Goal: Task Accomplishment & Management: Use online tool/utility

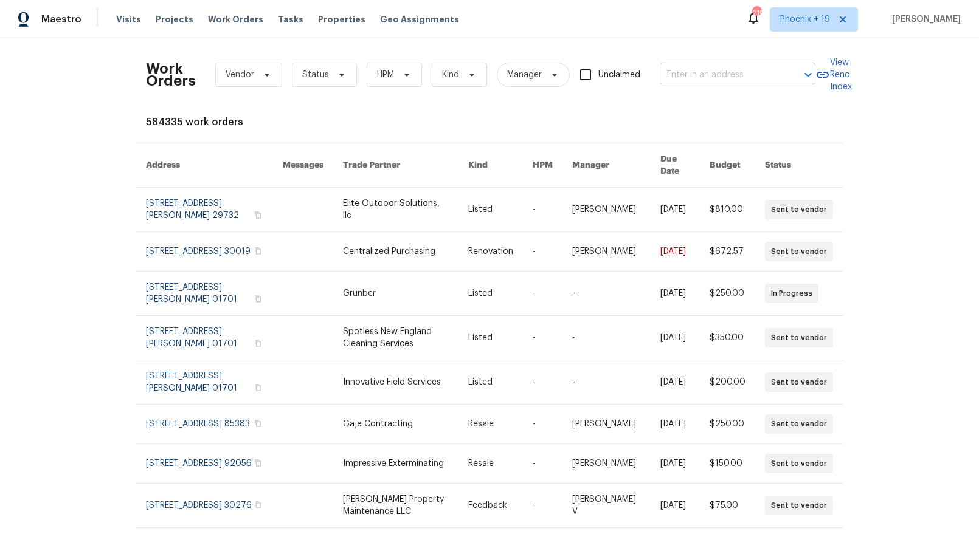
click at [707, 66] on input "text" at bounding box center [721, 75] width 122 height 19
type input "108 madeline"
click at [791, 25] on span "Phoenix + 19" at bounding box center [805, 19] width 50 height 12
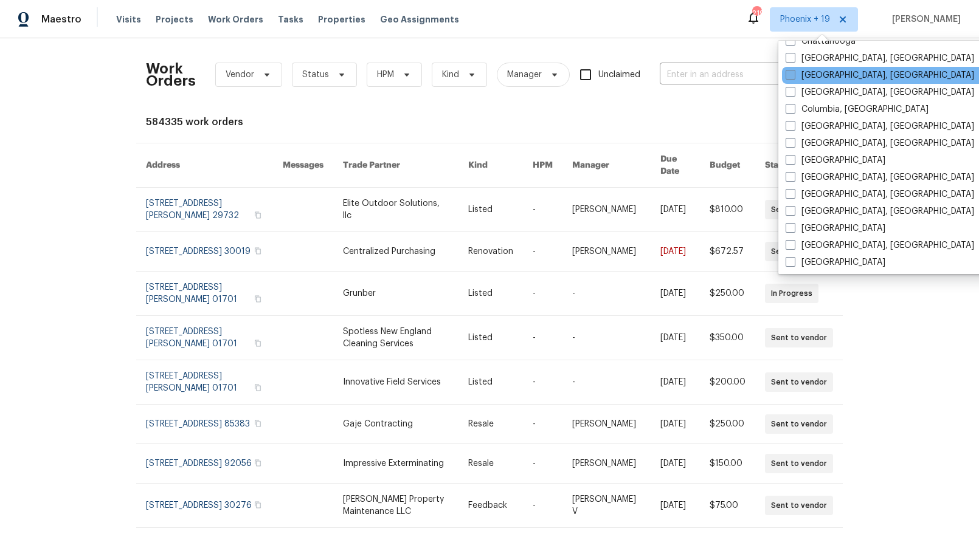
scroll to position [483, 0]
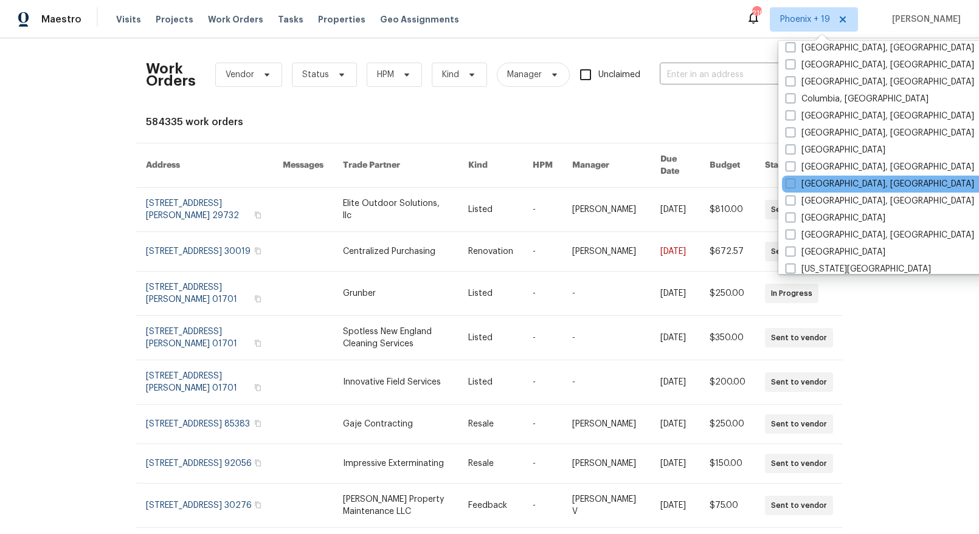
click at [824, 177] on div "[GEOGRAPHIC_DATA], [GEOGRAPHIC_DATA]" at bounding box center [904, 184] width 245 height 17
click at [823, 183] on label "[GEOGRAPHIC_DATA], [GEOGRAPHIC_DATA]" at bounding box center [879, 184] width 188 height 12
click at [793, 183] on input "[GEOGRAPHIC_DATA], [GEOGRAPHIC_DATA]" at bounding box center [789, 182] width 8 height 8
checkbox input "true"
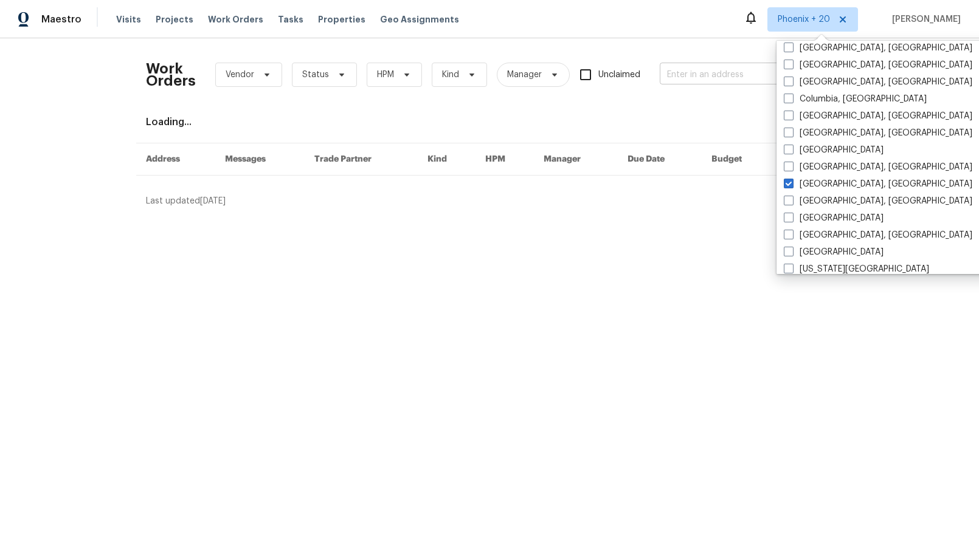
click at [701, 81] on input "text" at bounding box center [721, 75] width 122 height 19
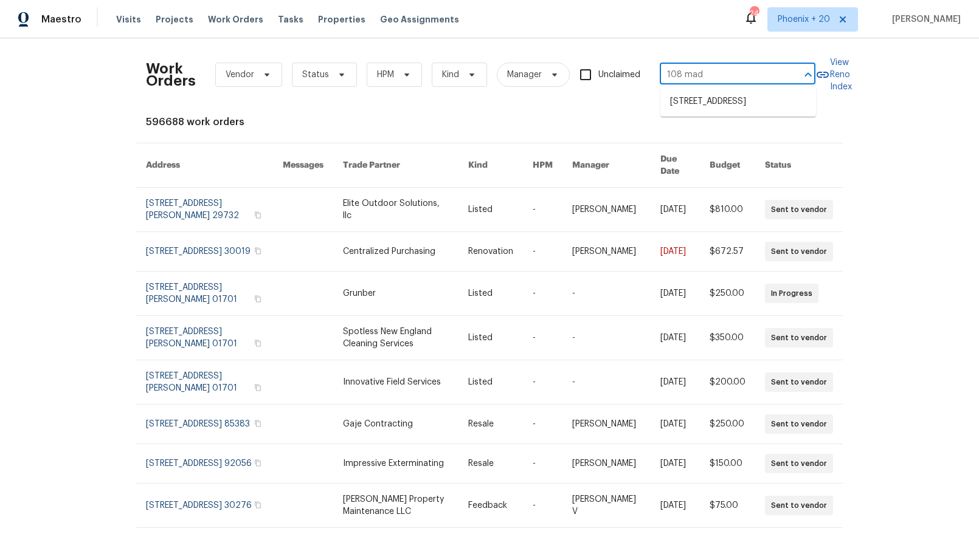
type input "108 mad"
click at [617, 101] on div "Work Orders Vendor Status HPM Kind Manager Unclaimed ​" at bounding box center [480, 74] width 669 height 53
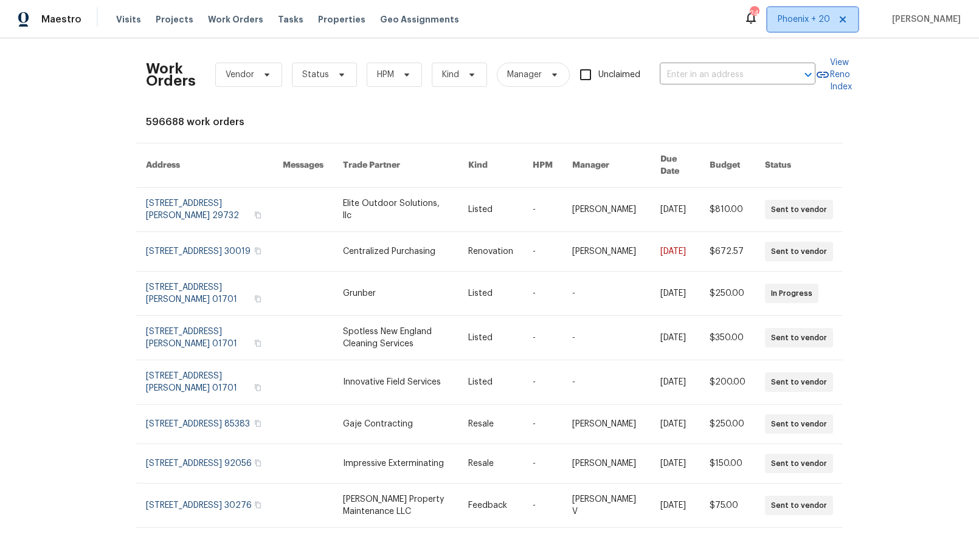
drag, startPoint x: 818, startPoint y: 19, endPoint x: 817, endPoint y: 38, distance: 19.5
click at [818, 19] on span "Phoenix + 20" at bounding box center [803, 19] width 52 height 12
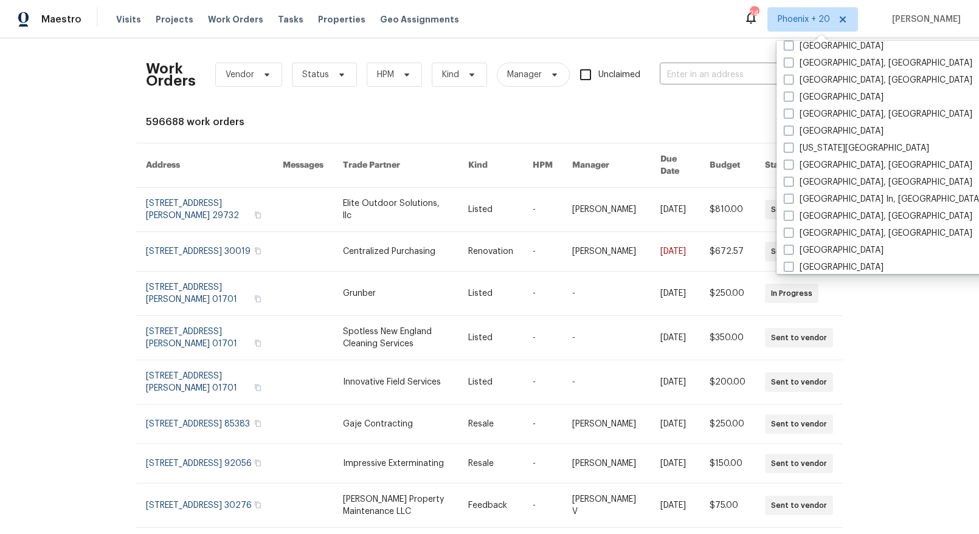
scroll to position [815, 0]
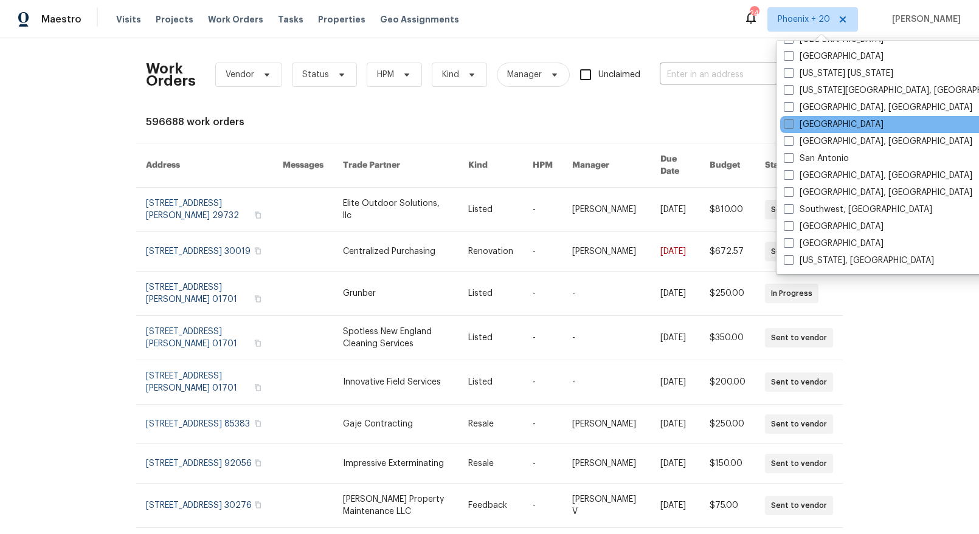
click at [798, 124] on label "[GEOGRAPHIC_DATA]" at bounding box center [834, 125] width 100 height 12
click at [791, 124] on input "[GEOGRAPHIC_DATA]" at bounding box center [788, 123] width 8 height 8
checkbox input "true"
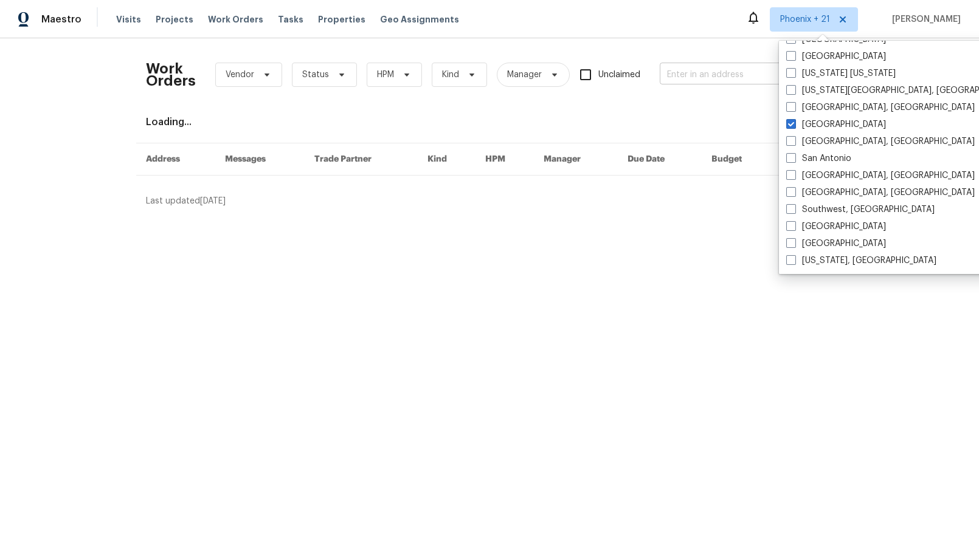
click at [730, 83] on input "text" at bounding box center [721, 75] width 122 height 19
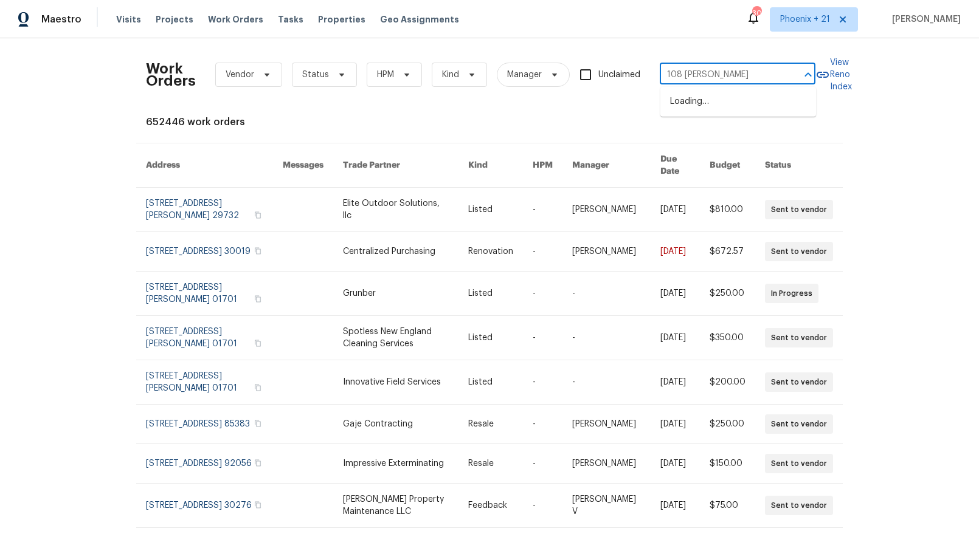
type input "108 madeline"
click at [746, 102] on li "108 Madeline Ct, Youngsville, NC 27596" at bounding box center [738, 108] width 156 height 33
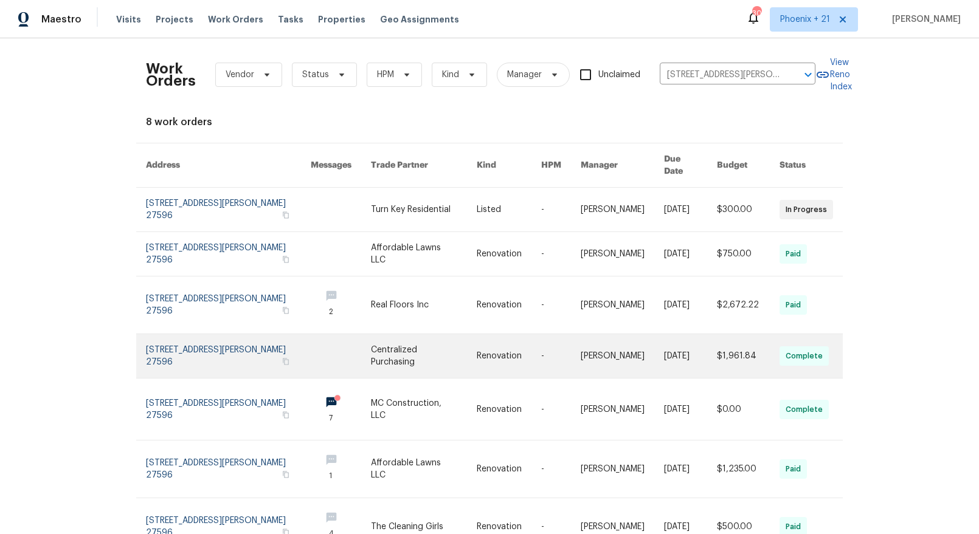
click at [435, 334] on link at bounding box center [424, 356] width 106 height 44
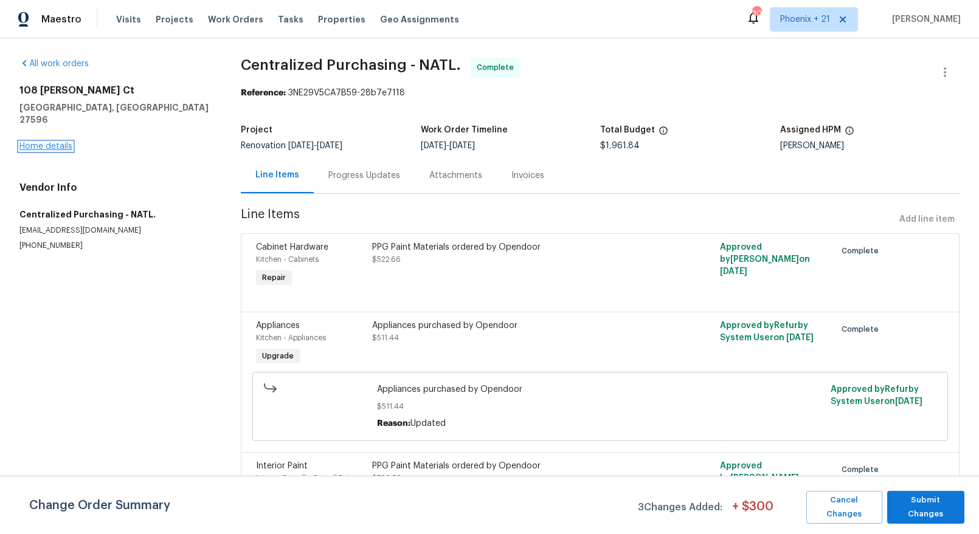
click at [29, 142] on link "Home details" at bounding box center [45, 146] width 53 height 9
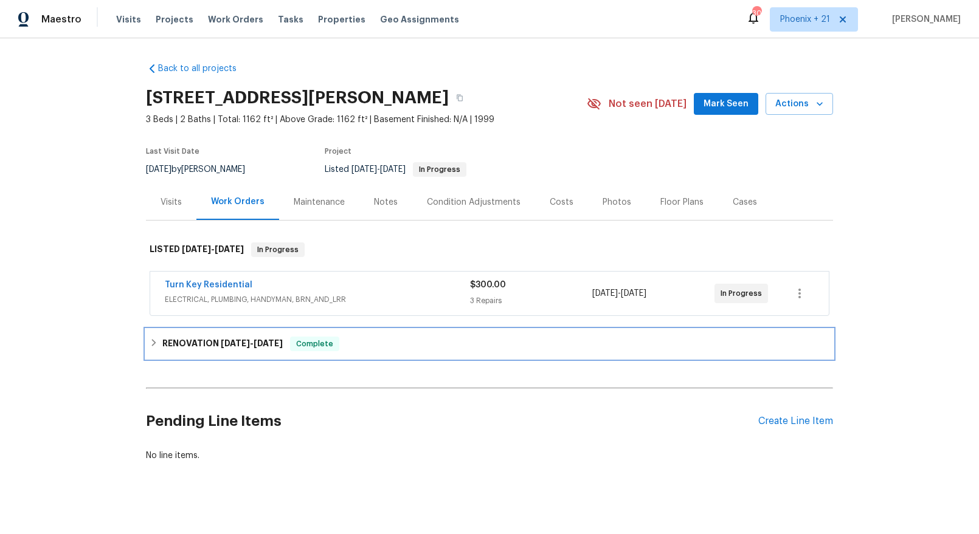
click at [252, 340] on span "8/15/25 - 8/28/25" at bounding box center [252, 343] width 62 height 9
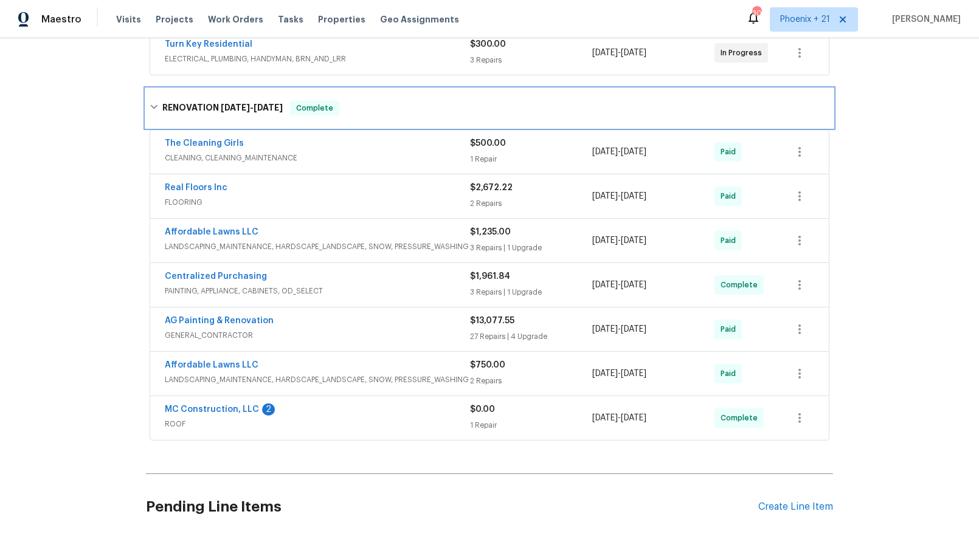
scroll to position [249, 0]
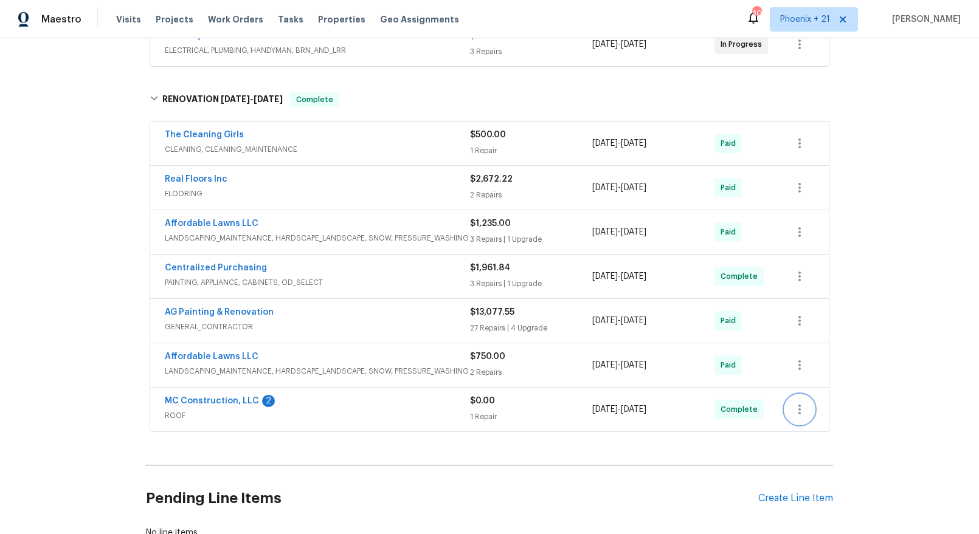
click at [802, 406] on icon "button" at bounding box center [799, 409] width 15 height 15
click at [878, 384] on div at bounding box center [489, 267] width 979 height 534
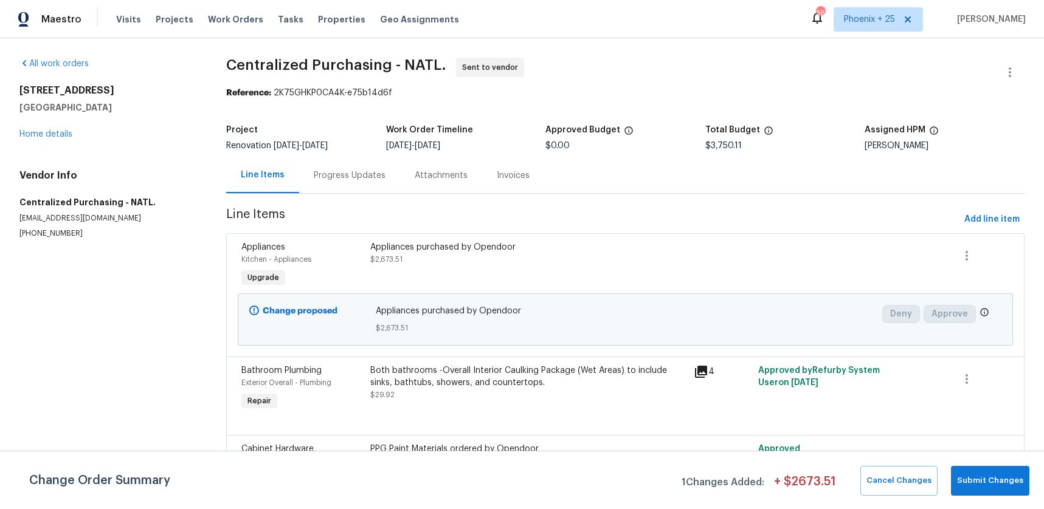
drag, startPoint x: 212, startPoint y: 21, endPoint x: 319, endPoint y: 36, distance: 108.1
click at [212, 21] on span "Work Orders" at bounding box center [235, 19] width 55 height 12
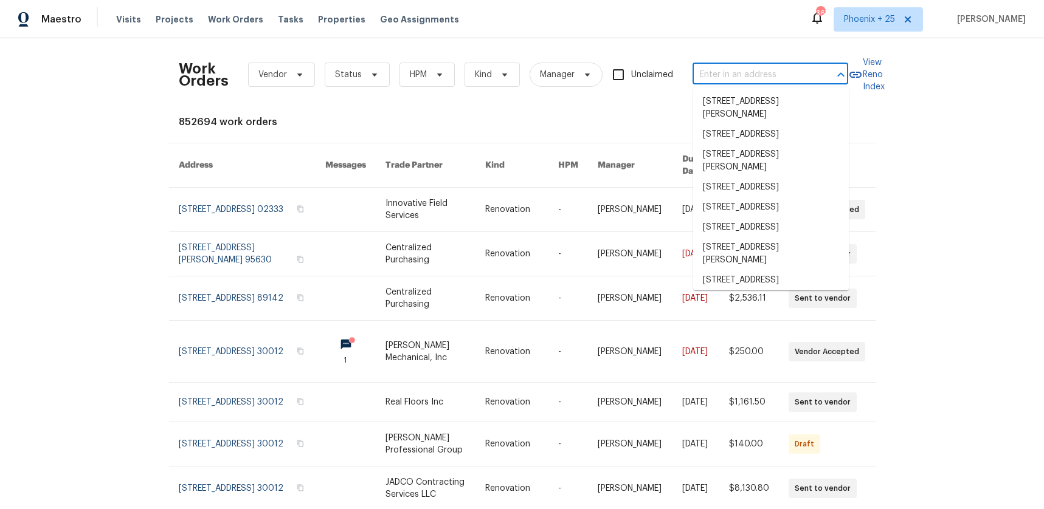
click at [810, 74] on input "text" at bounding box center [753, 75] width 122 height 19
paste input "[STREET_ADDRESS]"
type input "[STREET_ADDRESS]"
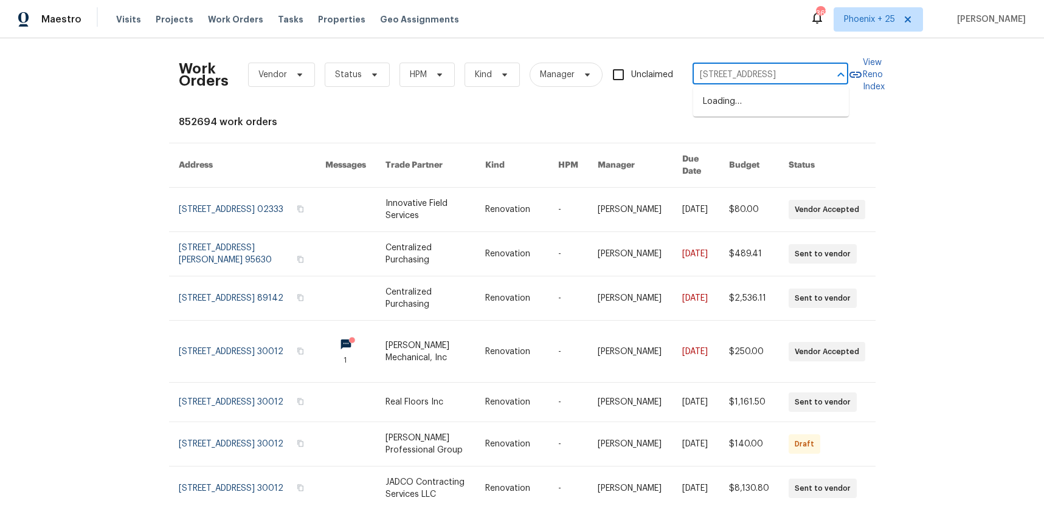
scroll to position [0, 20]
click at [763, 103] on li "[STREET_ADDRESS]" at bounding box center [771, 102] width 156 height 20
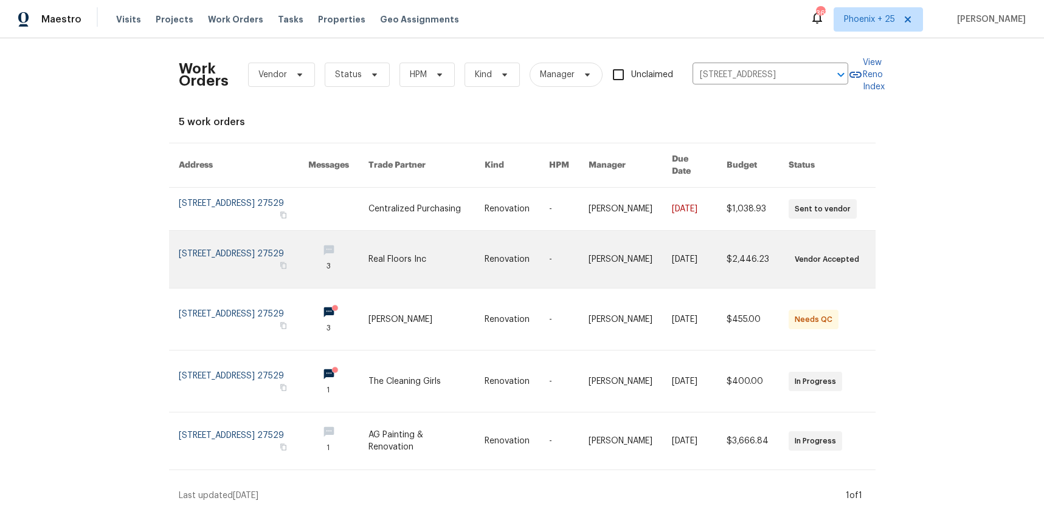
click at [446, 238] on link at bounding box center [426, 259] width 116 height 57
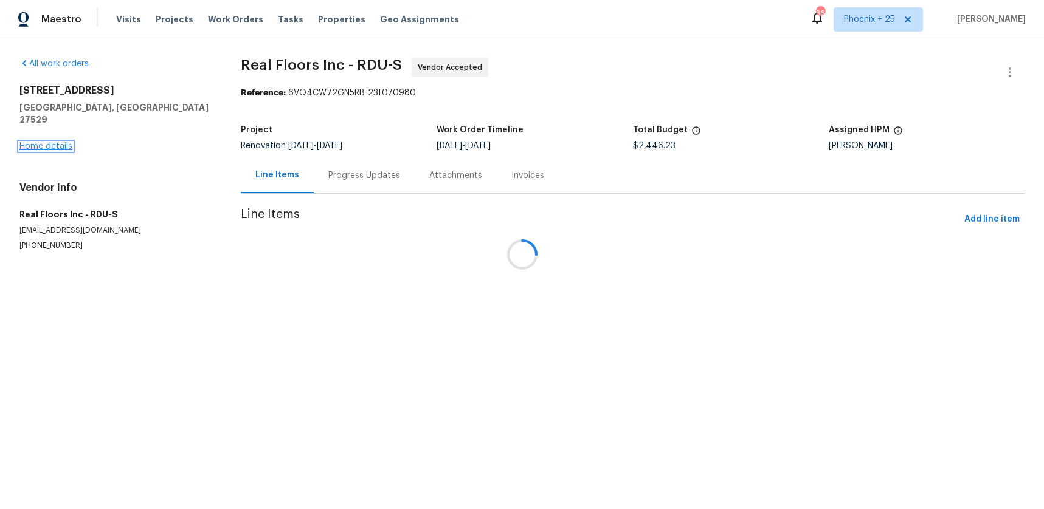
click at [49, 142] on link "Home details" at bounding box center [45, 146] width 53 height 9
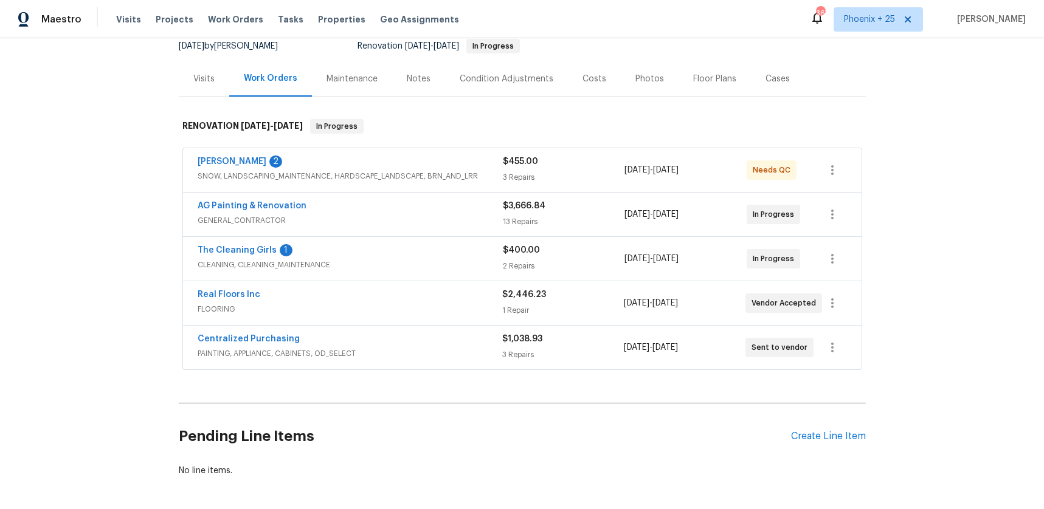
scroll to position [126, 0]
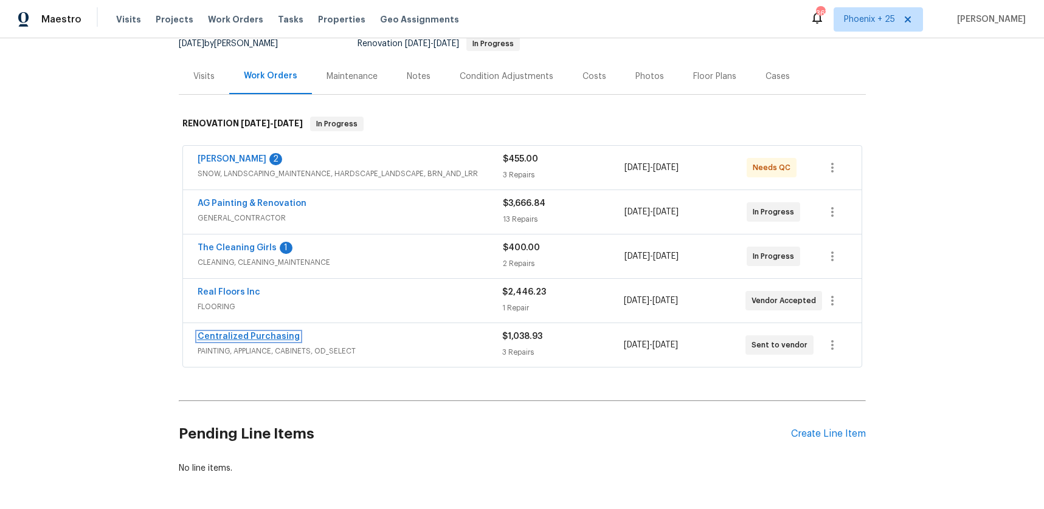
click at [271, 339] on link "Centralized Purchasing" at bounding box center [249, 337] width 102 height 9
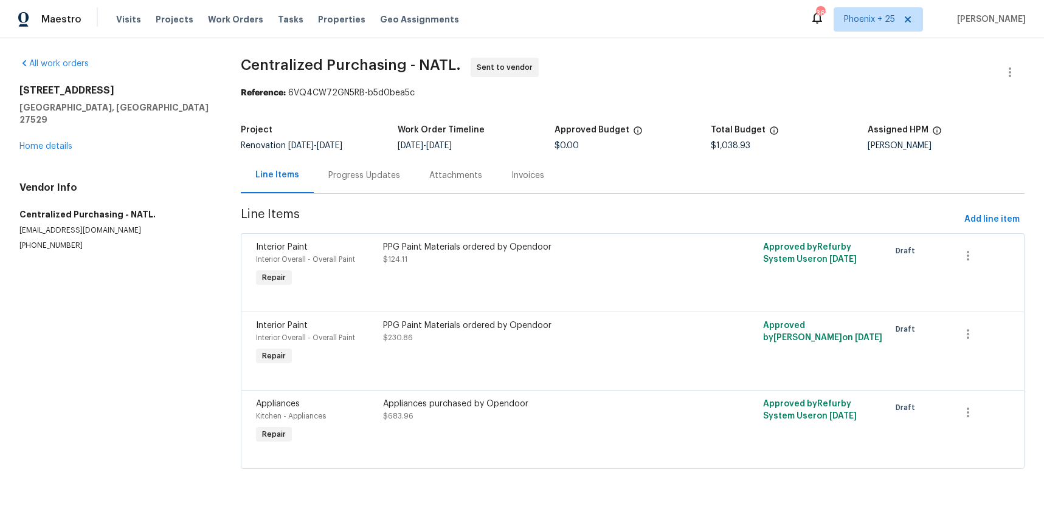
drag, startPoint x: 1017, startPoint y: 201, endPoint x: 1007, endPoint y: 219, distance: 20.1
click at [1017, 203] on section "Centralized Purchasing - NATL. Sent to vendor Reference: 6VQ4CW72GN5RB-b5d0bea5…" at bounding box center [633, 271] width 784 height 426
click at [1007, 219] on span "Add line item" at bounding box center [991, 219] width 55 height 15
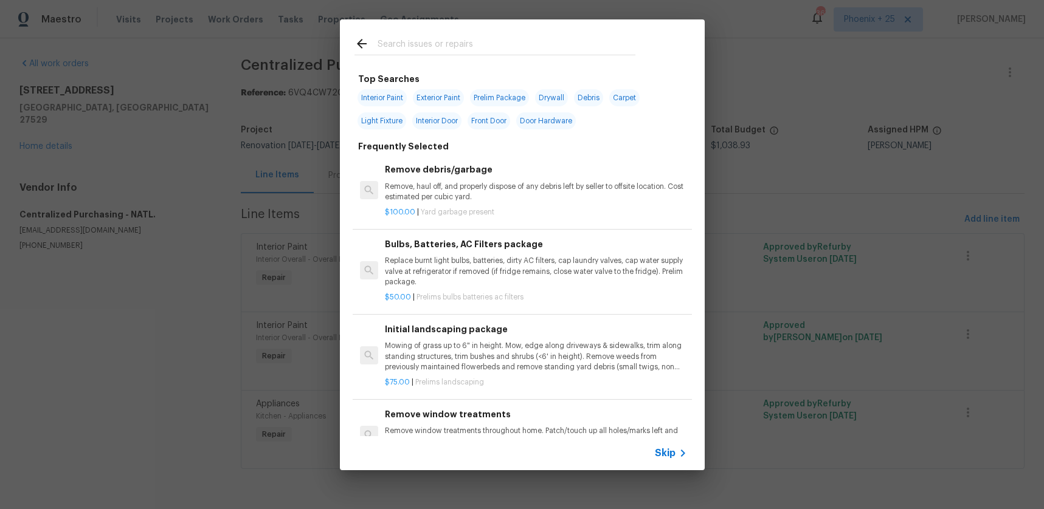
click at [477, 46] on input "text" at bounding box center [506, 45] width 258 height 18
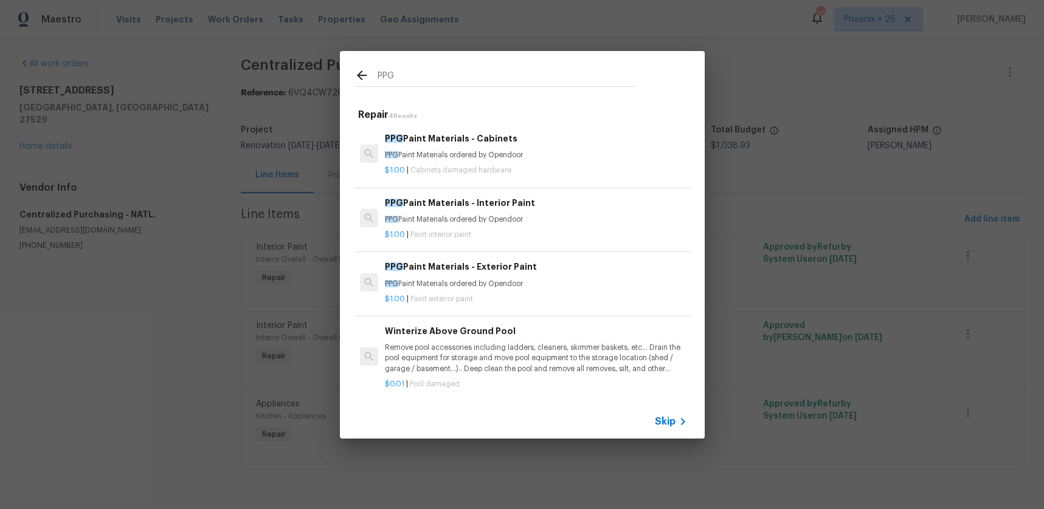
type input "PPG"
click at [560, 215] on p "PPG Paint Materials ordered by Opendoor" at bounding box center [536, 220] width 302 height 10
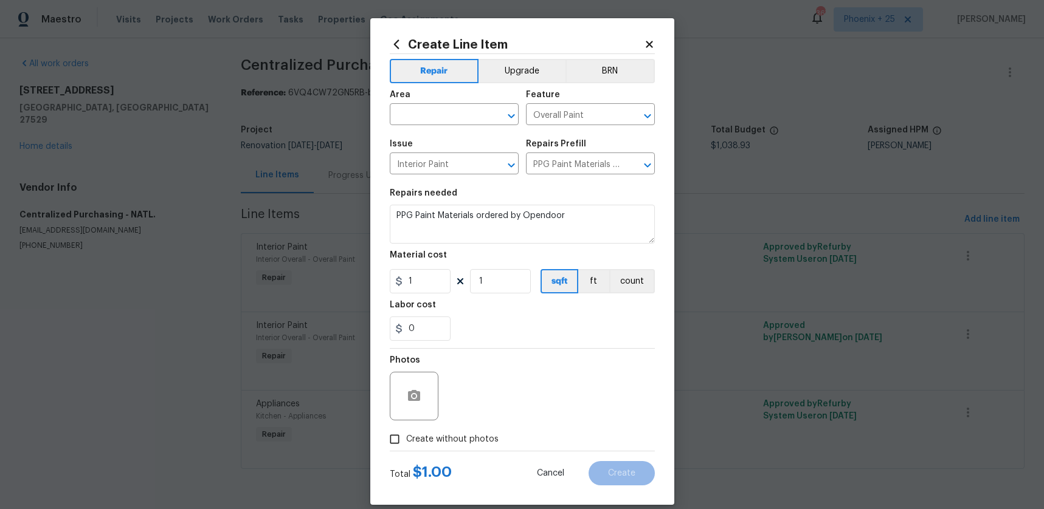
click at [413, 105] on div "Area" at bounding box center [454, 99] width 129 height 16
click at [426, 112] on input "text" at bounding box center [437, 115] width 95 height 19
click at [429, 162] on li "Interior Overall" at bounding box center [454, 163] width 129 height 20
type input "Interior Overall"
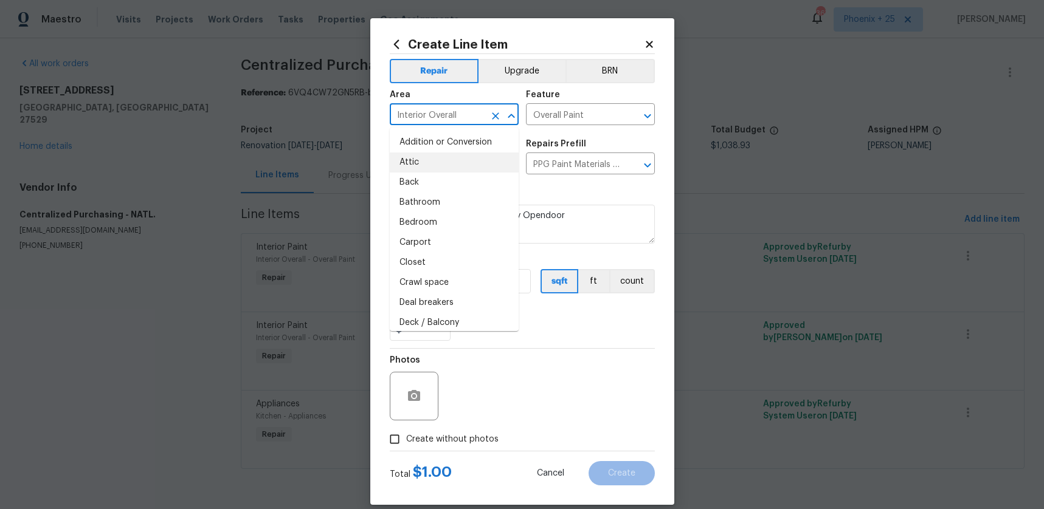
drag, startPoint x: 567, startPoint y: 366, endPoint x: 533, endPoint y: 333, distance: 47.7
click at [565, 365] on div "Photos" at bounding box center [522, 388] width 265 height 79
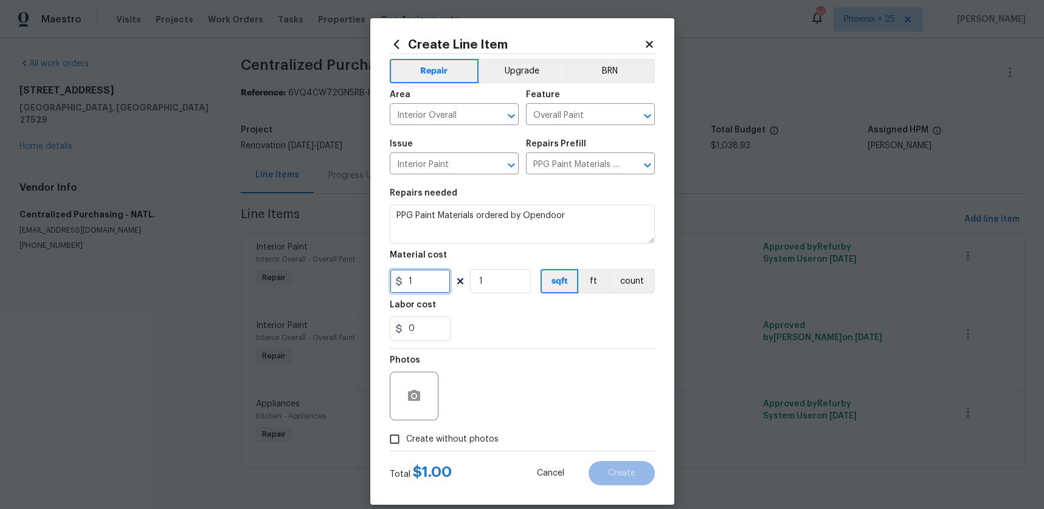
drag, startPoint x: 434, startPoint y: 282, endPoint x: 385, endPoint y: 278, distance: 48.8
click at [385, 278] on div "Create Line Item Repair Upgrade BRN Area Interior Overall ​ Feature Overall Pai…" at bounding box center [522, 261] width 304 height 487
type input "37.26"
drag, startPoint x: 457, startPoint y: 420, endPoint x: 462, endPoint y: 433, distance: 13.9
click at [456, 421] on div "Photos" at bounding box center [522, 388] width 265 height 79
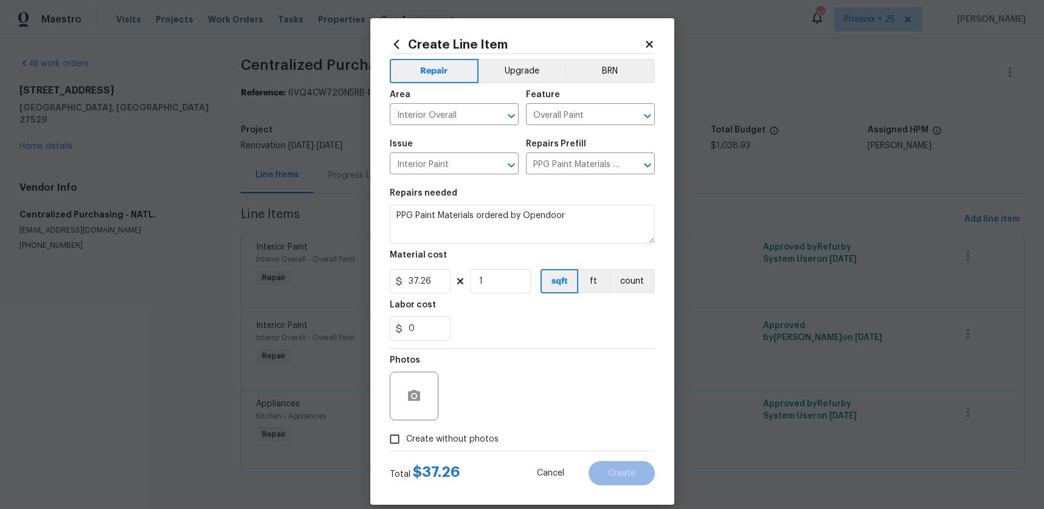
click at [463, 433] on span "Create without photos" at bounding box center [452, 439] width 92 height 13
click at [406, 433] on input "Create without photos" at bounding box center [394, 439] width 23 height 23
checkbox input "true"
click at [480, 405] on textarea at bounding box center [551, 396] width 207 height 49
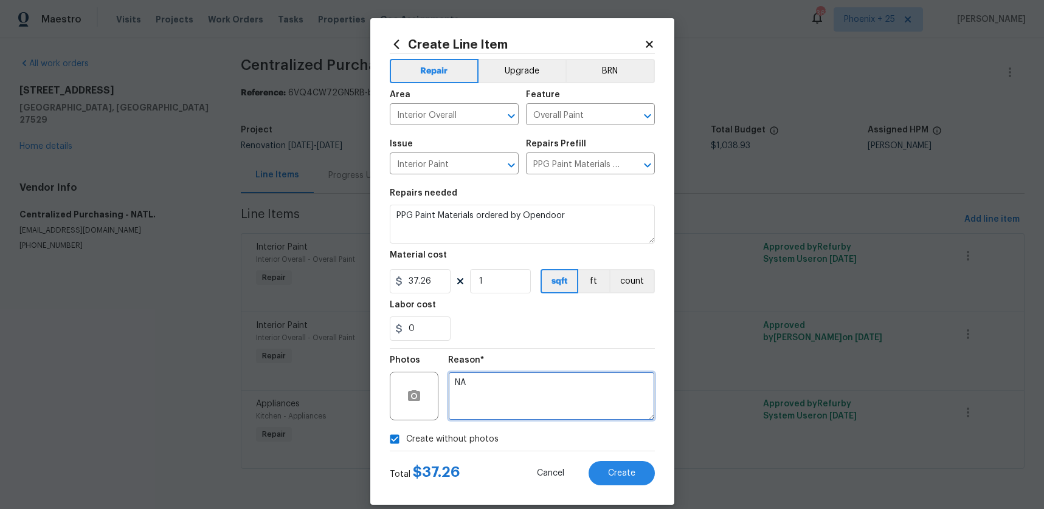
type textarea "NA"
click at [525, 347] on section "Repairs needed PPG Paint Materials ordered by Opendoor Material cost 37.26 1 sq…" at bounding box center [522, 265] width 265 height 167
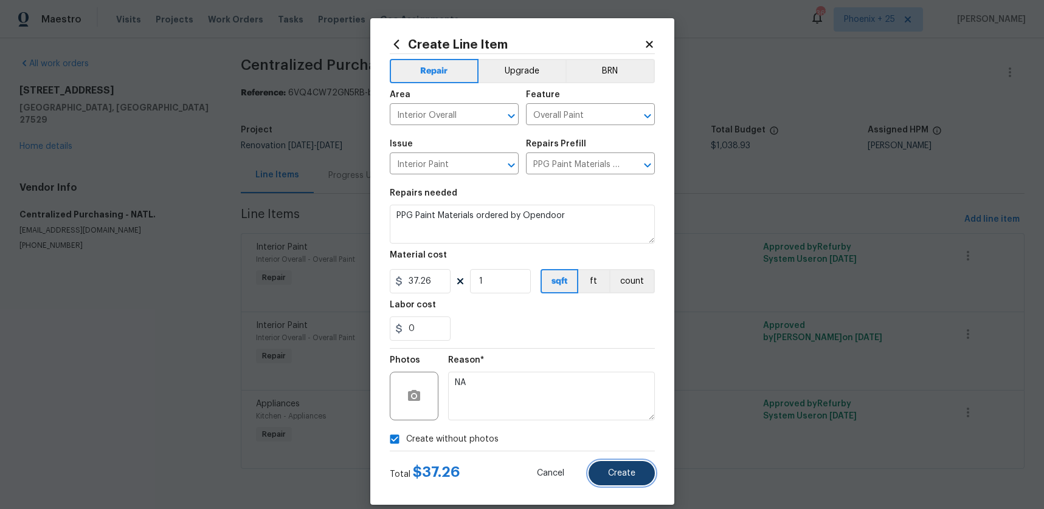
click at [617, 472] on span "Create" at bounding box center [621, 473] width 27 height 9
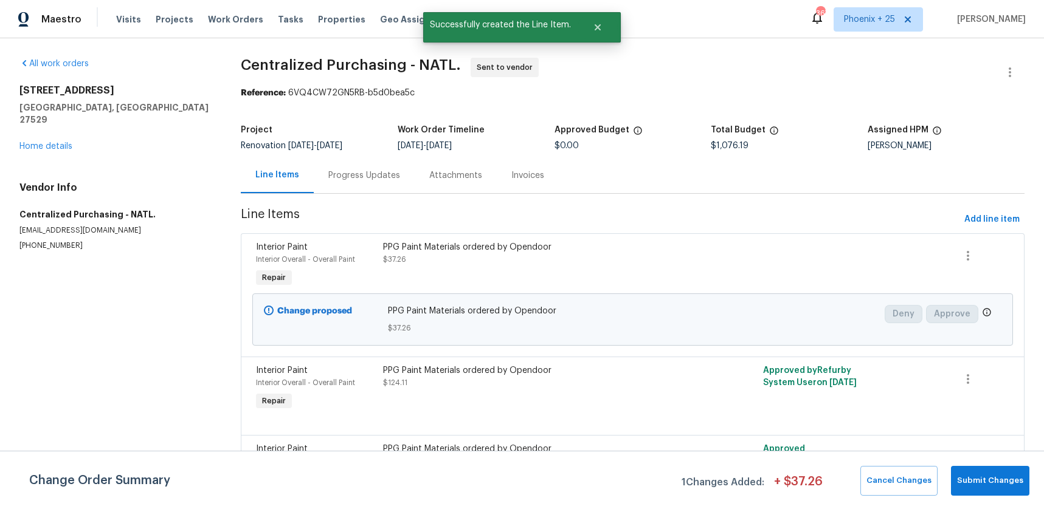
scroll to position [118, 0]
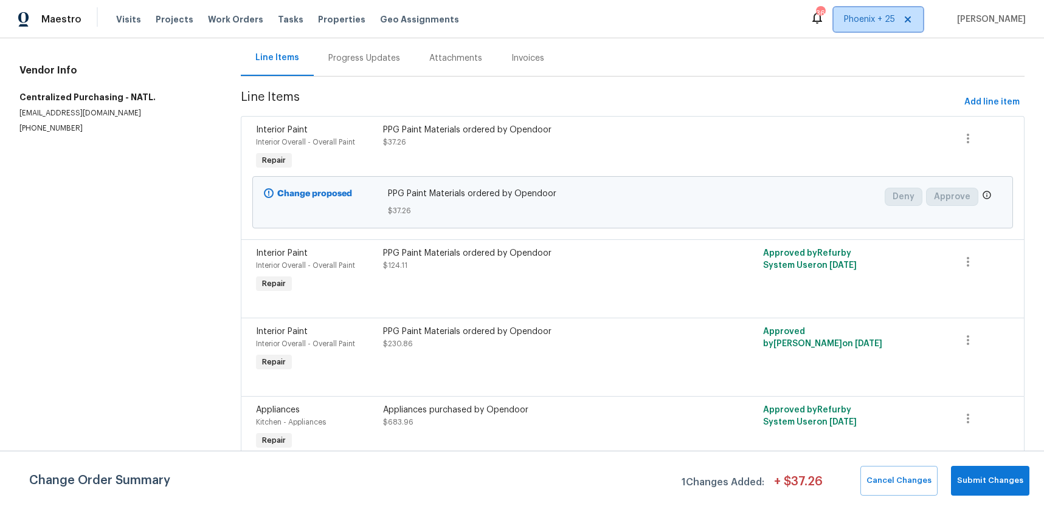
click at [867, 24] on span "Phoenix + 25" at bounding box center [869, 19] width 51 height 12
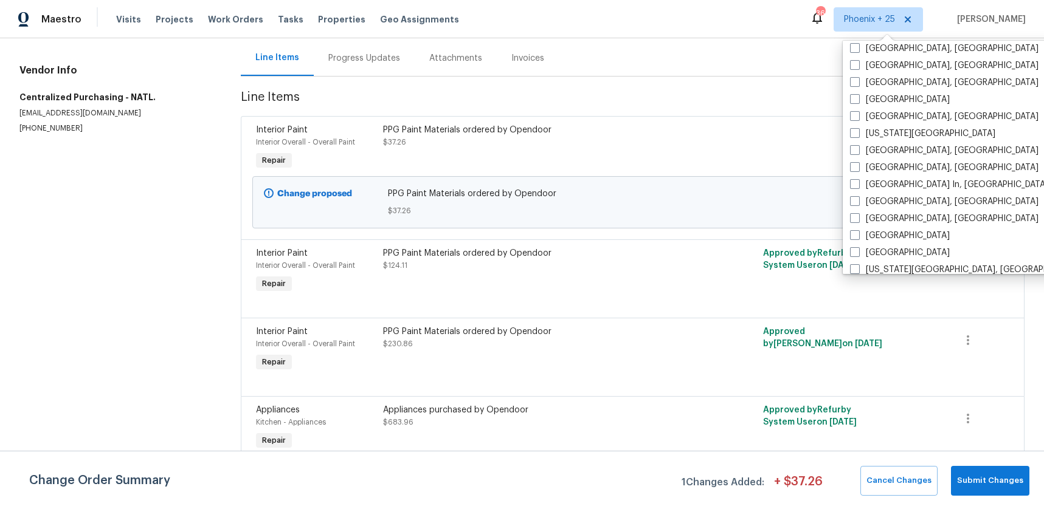
scroll to position [815, 0]
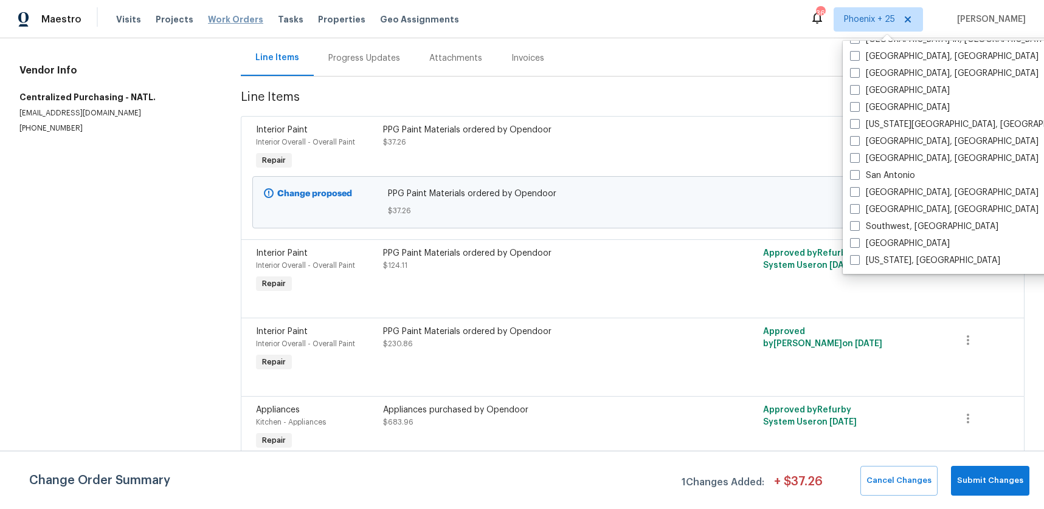
click at [248, 21] on span "Work Orders" at bounding box center [235, 19] width 55 height 12
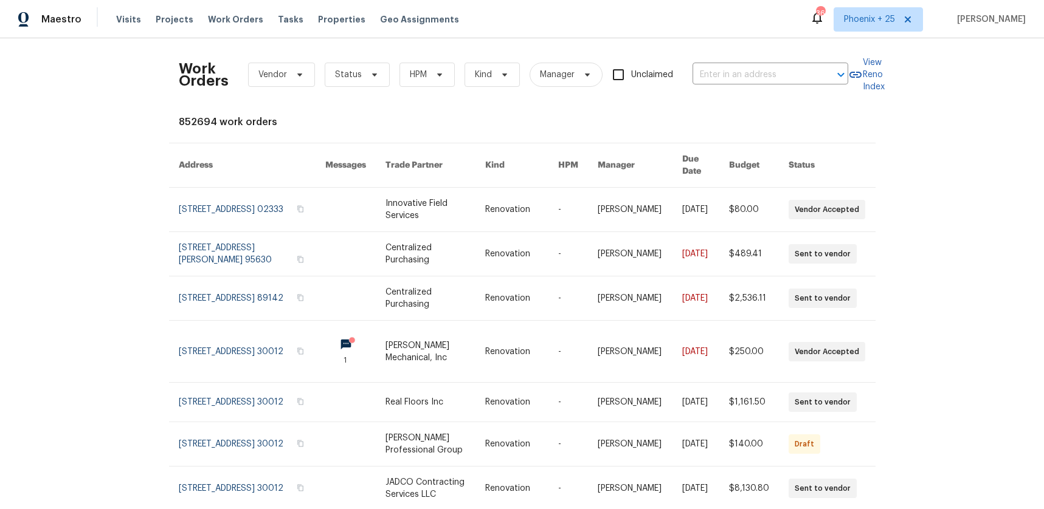
drag, startPoint x: 763, startPoint y: 55, endPoint x: 756, endPoint y: 63, distance: 10.8
click at [763, 55] on div "Work Orders Vendor Status HPM Kind Manager Unclaimed ​" at bounding box center [513, 74] width 669 height 53
click at [756, 63] on div "Work Orders Vendor Status HPM Kind Manager Unclaimed ​" at bounding box center [513, 74] width 669 height 53
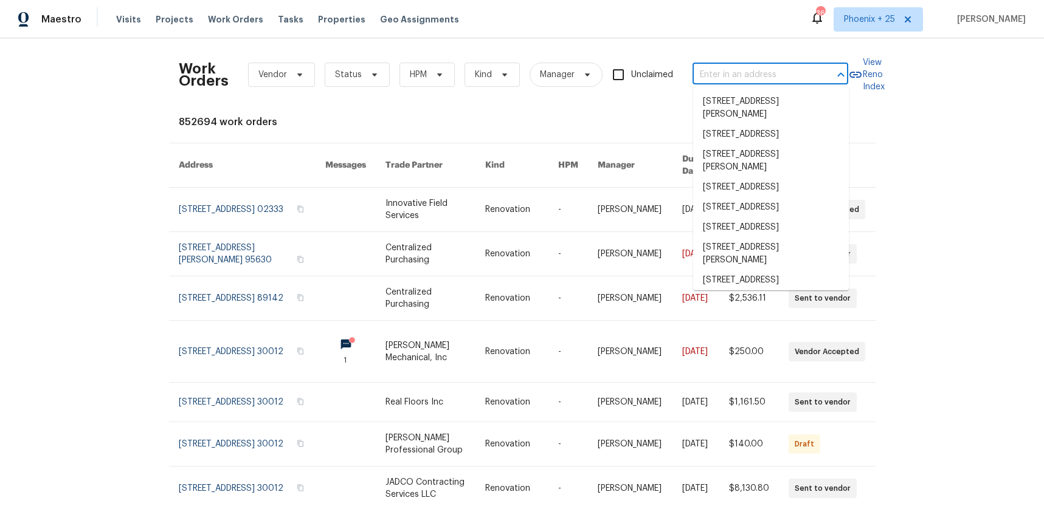
click at [754, 69] on input "text" at bounding box center [753, 75] width 122 height 19
paste input "[STREET_ADDRESS]"
type input "[STREET_ADDRESS]"
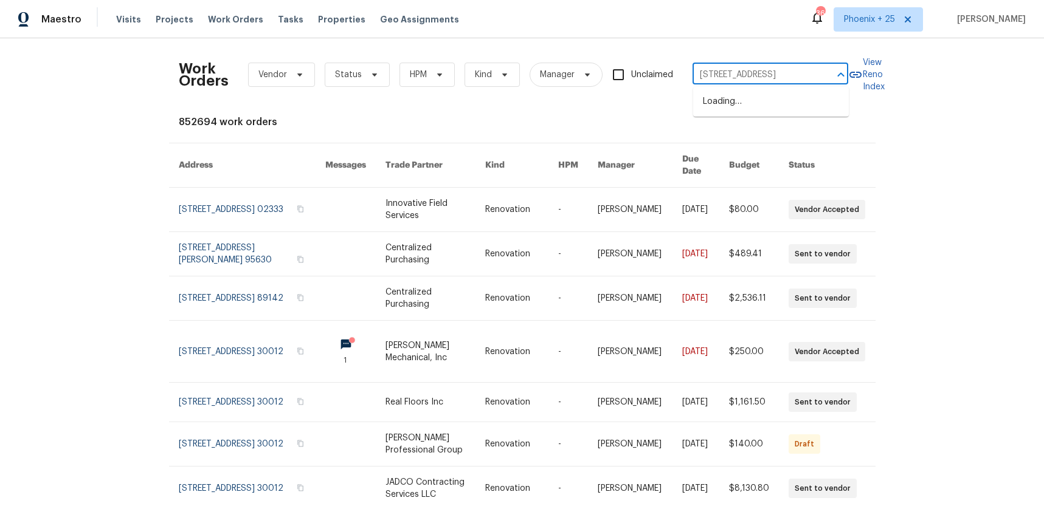
scroll to position [0, 65]
click at [740, 112] on li "[STREET_ADDRESS]" at bounding box center [771, 102] width 156 height 20
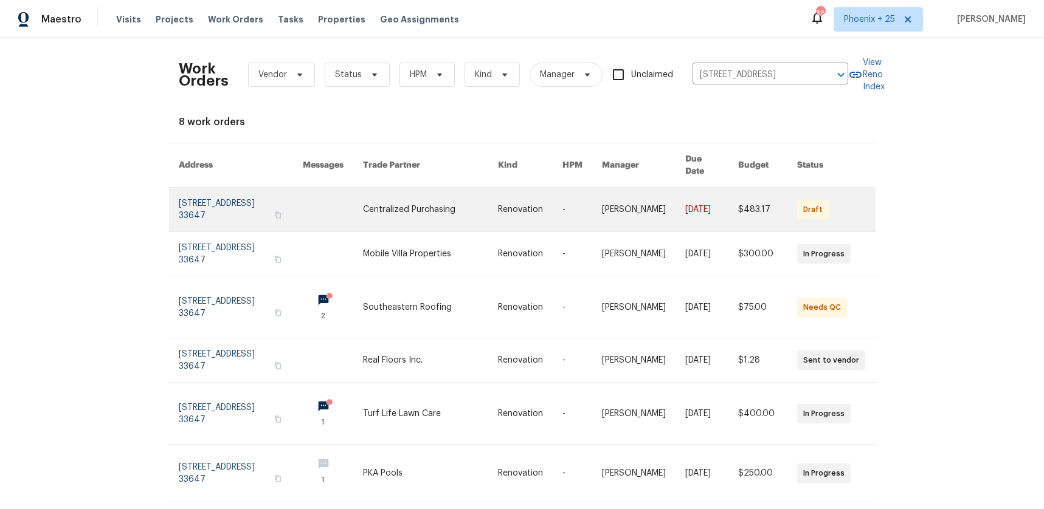
click at [399, 199] on link at bounding box center [430, 210] width 134 height 44
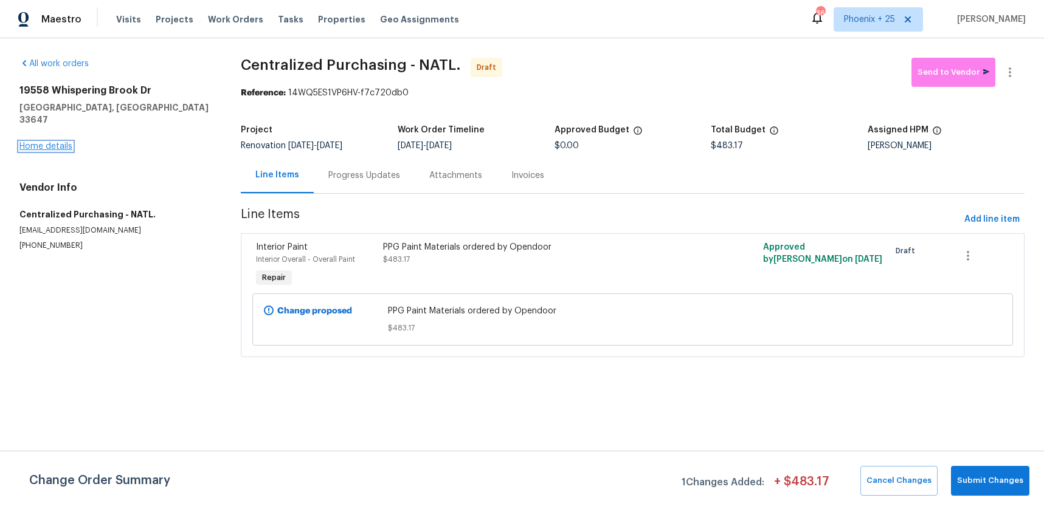
click at [45, 142] on link "Home details" at bounding box center [45, 146] width 53 height 9
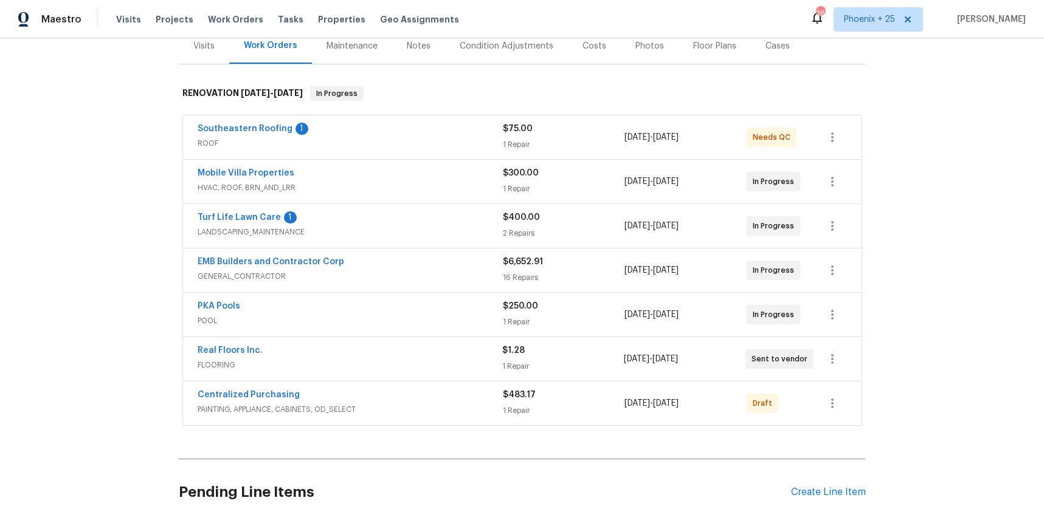
scroll to position [183, 0]
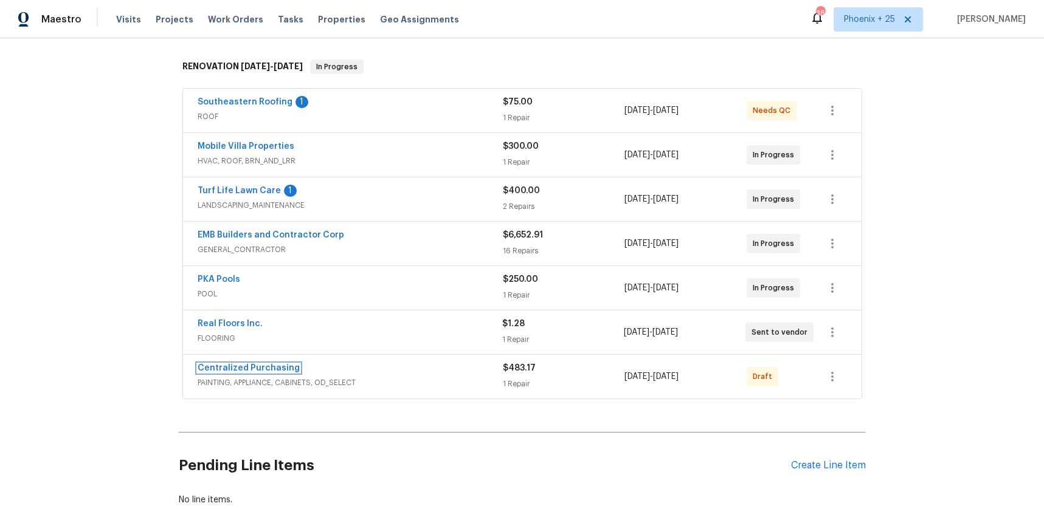
click at [273, 367] on link "Centralized Purchasing" at bounding box center [249, 368] width 102 height 9
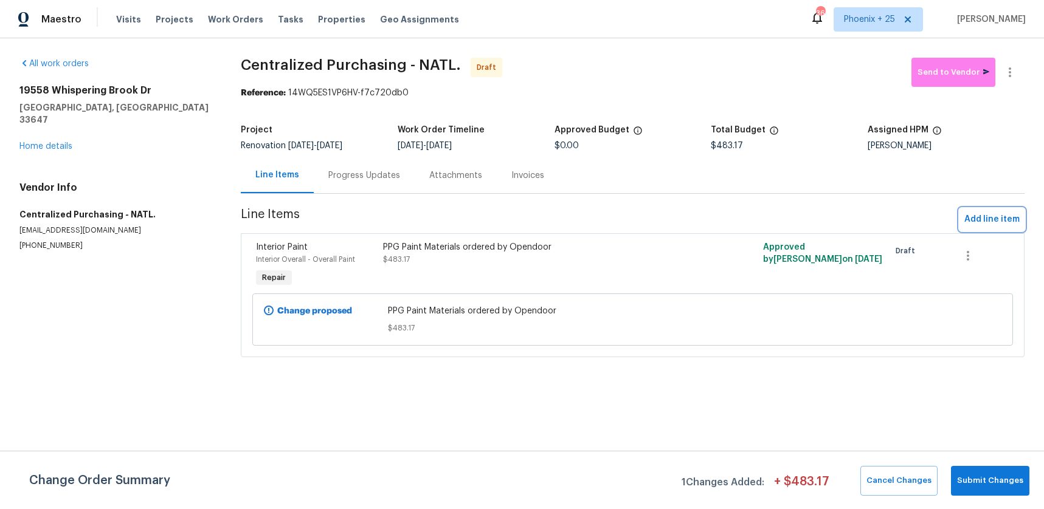
click at [1016, 219] on span "Add line item" at bounding box center [991, 219] width 55 height 15
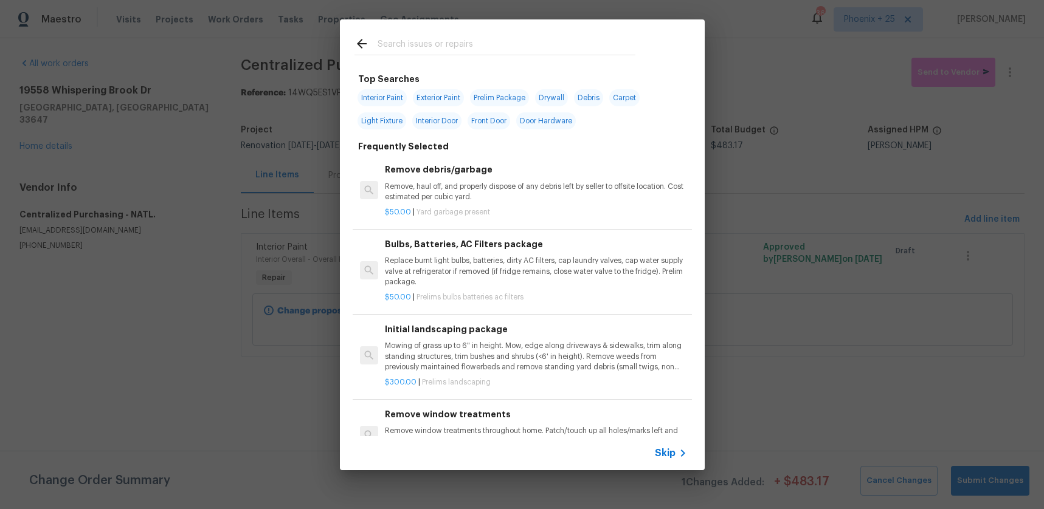
click at [494, 51] on input "text" at bounding box center [506, 45] width 258 height 18
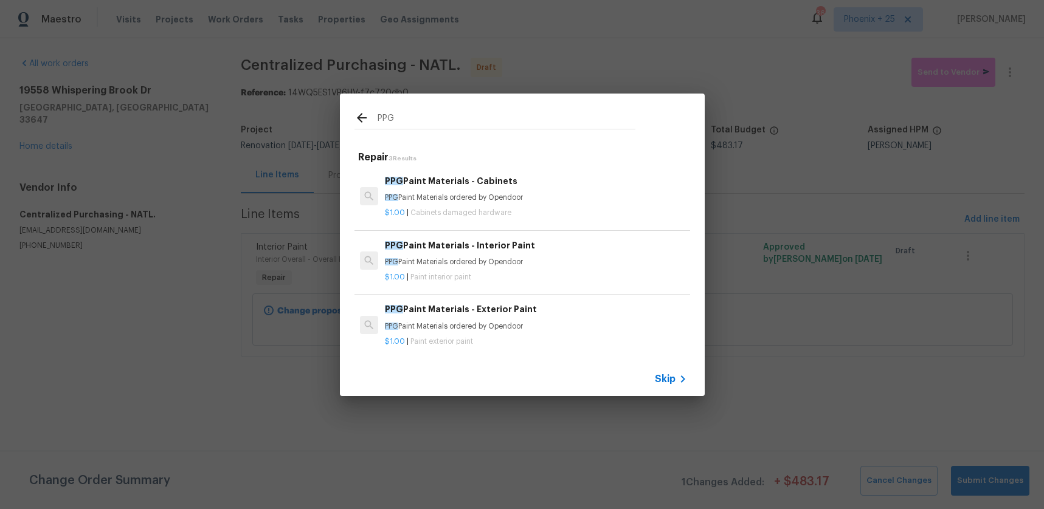
type input "PPG"
click at [526, 355] on div "PPG Paint Materials - Exterior Paint PPG Paint Materials ordered by Opendoor $1…" at bounding box center [522, 325] width 339 height 68
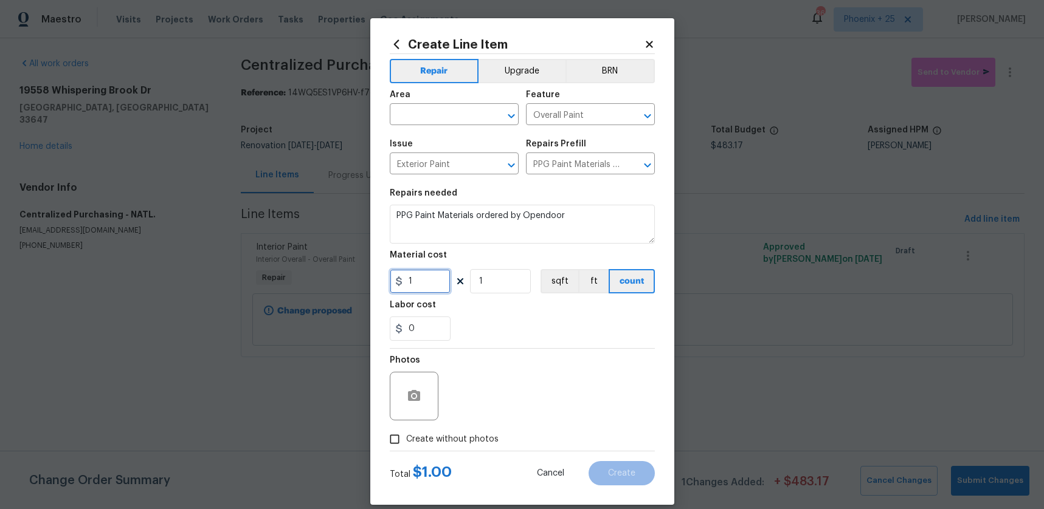
drag, startPoint x: 420, startPoint y: 280, endPoint x: 396, endPoint y: 280, distance: 24.3
click at [396, 280] on div "1" at bounding box center [420, 281] width 61 height 24
type input "346.85"
click at [435, 433] on span "Create without photos" at bounding box center [452, 439] width 92 height 13
click at [406, 433] on input "Create without photos" at bounding box center [394, 439] width 23 height 23
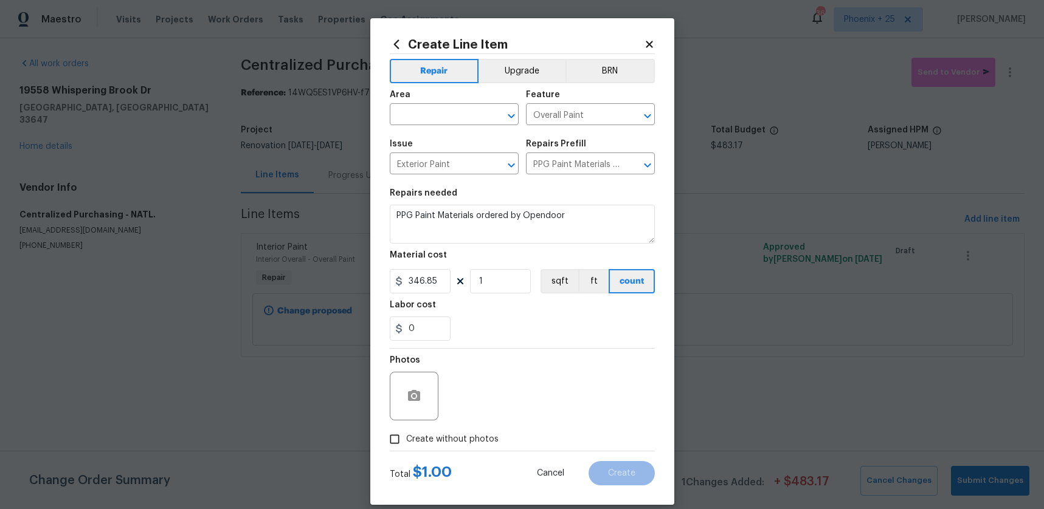
checkbox input "true"
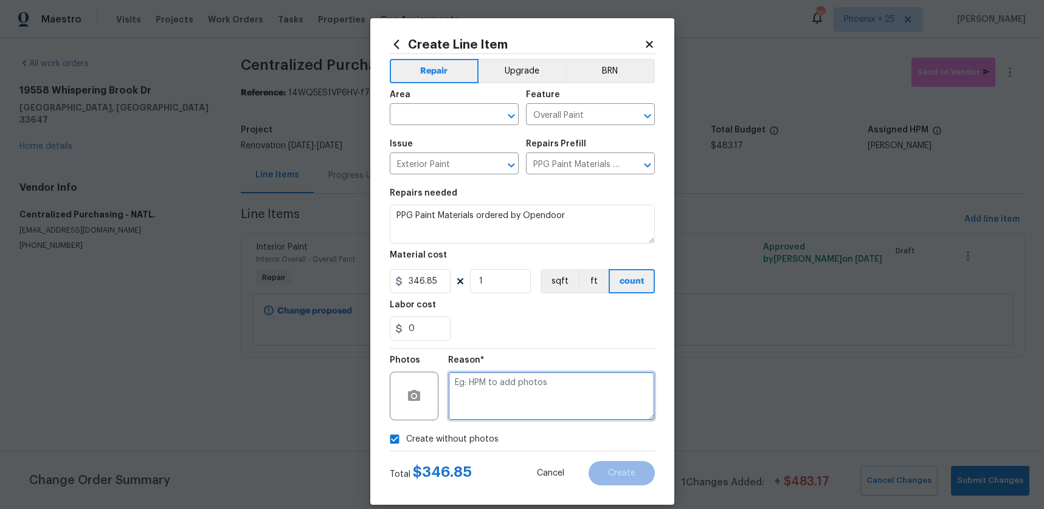
click at [480, 414] on textarea at bounding box center [551, 396] width 207 height 49
type textarea "NA"
click at [570, 357] on div "Reason*" at bounding box center [551, 364] width 207 height 16
click at [448, 129] on div "Area ​ Feature Overall Paint ​ Issue Exterior Paint ​ Repairs Prefill PPG Paint…" at bounding box center [522, 132] width 265 height 98
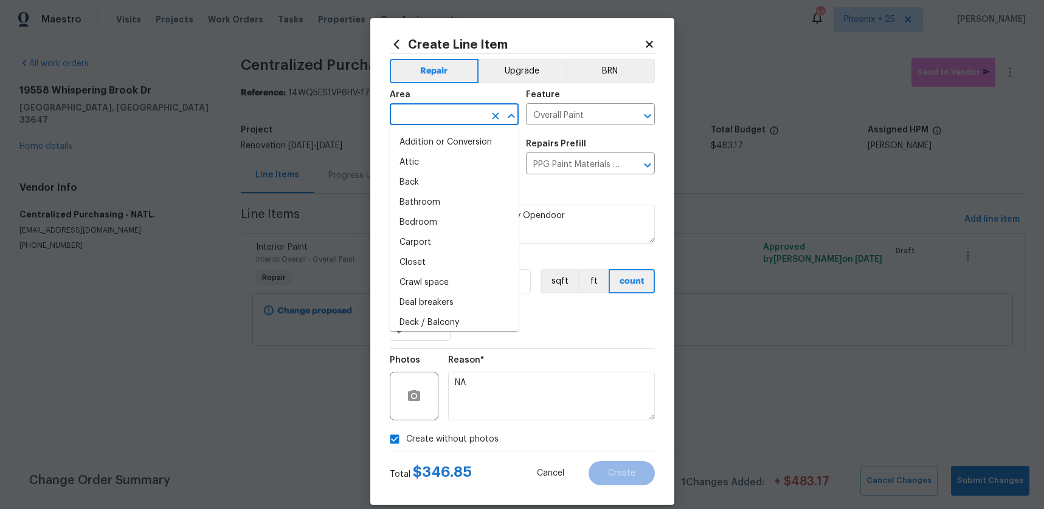
click at [433, 119] on input "text" at bounding box center [437, 115] width 95 height 19
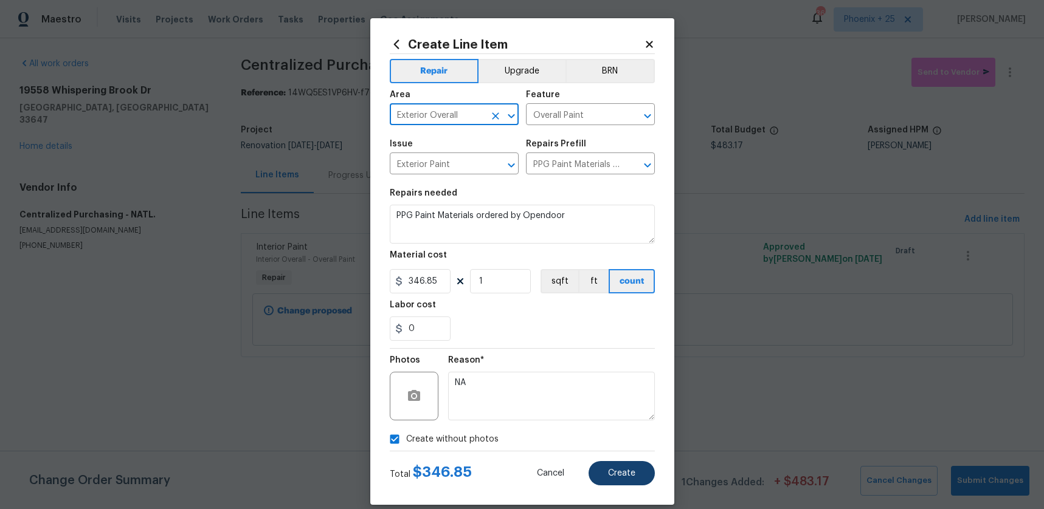
type input "Exterior Overall"
click at [614, 469] on span "Create" at bounding box center [621, 473] width 27 height 9
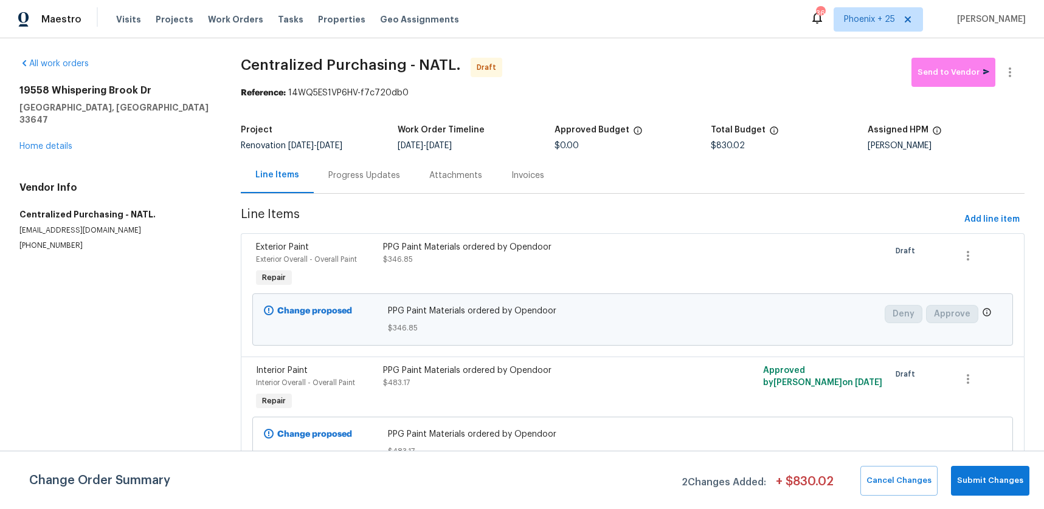
drag, startPoint x: 83, startPoint y: 135, endPoint x: 74, endPoint y: 126, distance: 12.9
click at [81, 134] on div "[STREET_ADDRESS] Home details" at bounding box center [115, 118] width 192 height 68
click at [67, 142] on link "Home details" at bounding box center [45, 146] width 53 height 9
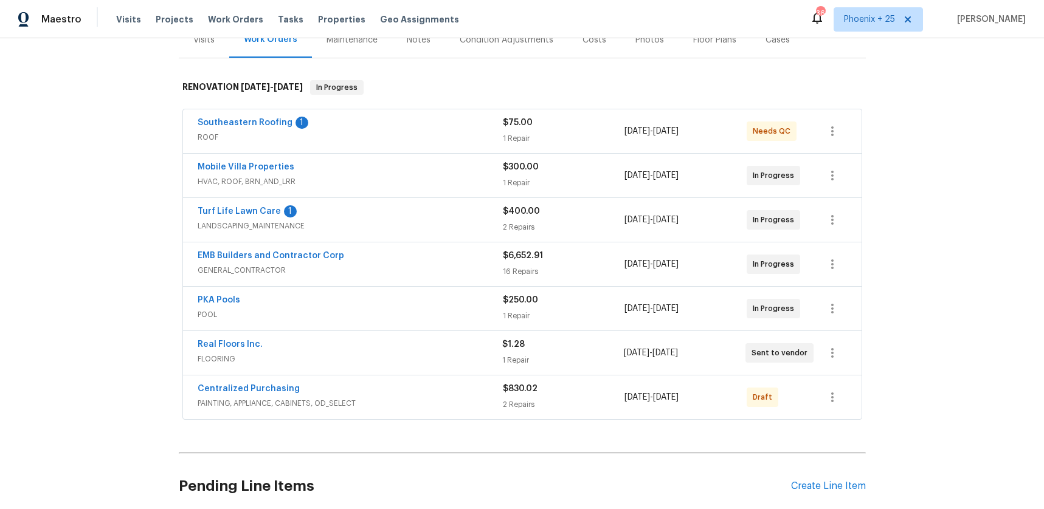
scroll to position [263, 0]
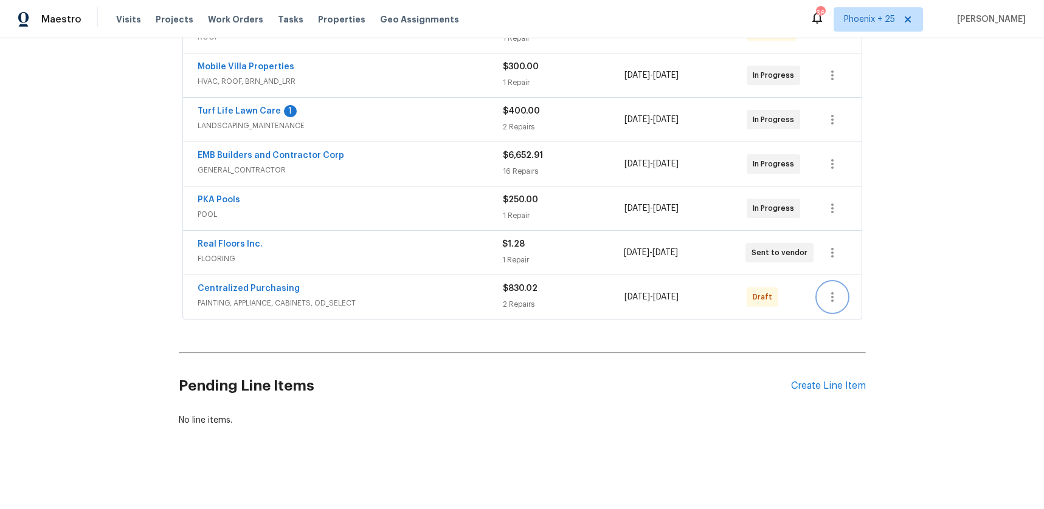
click at [836, 294] on icon "button" at bounding box center [832, 297] width 15 height 15
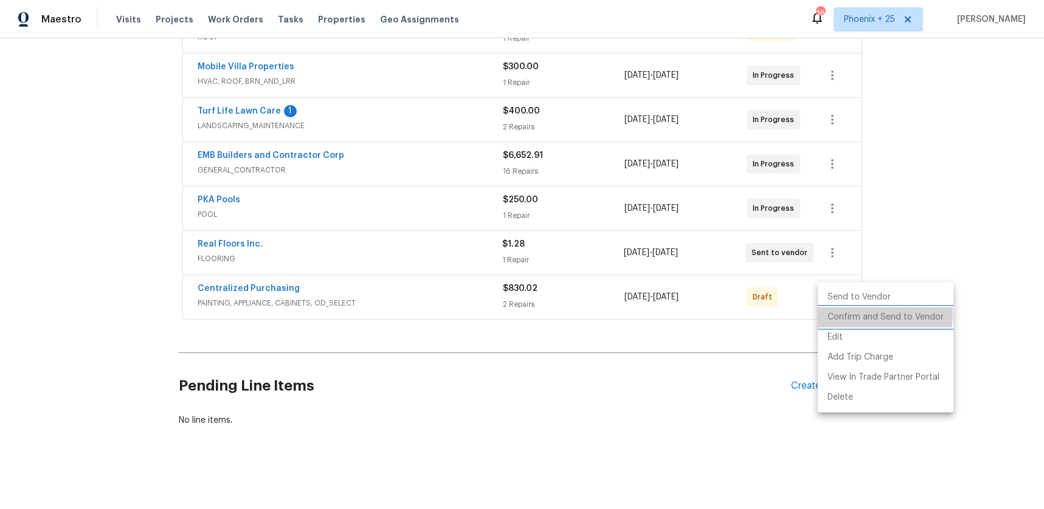
click at [843, 314] on li "Confirm and Send to Vendor" at bounding box center [886, 318] width 136 height 20
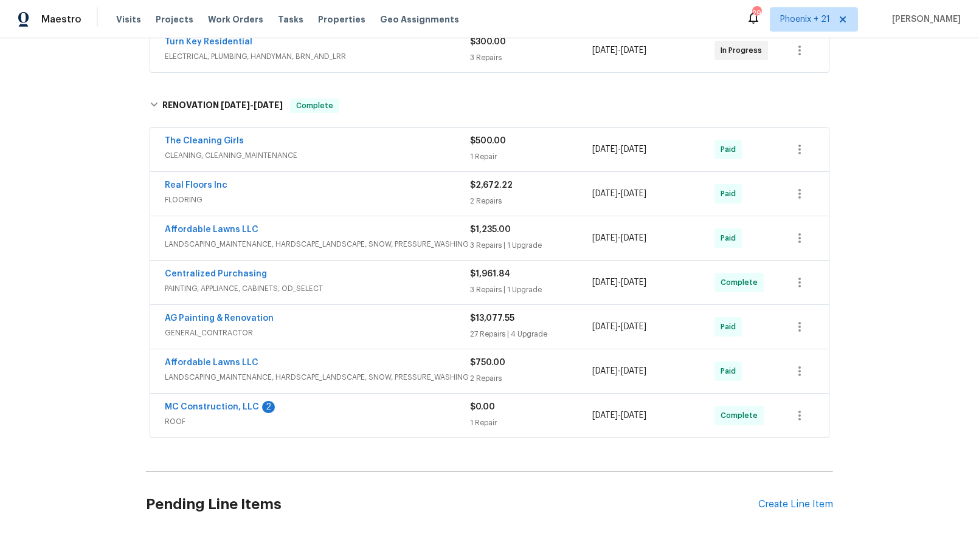
scroll to position [242, 0]
click at [215, 410] on link "MC Construction, LLC" at bounding box center [212, 408] width 94 height 9
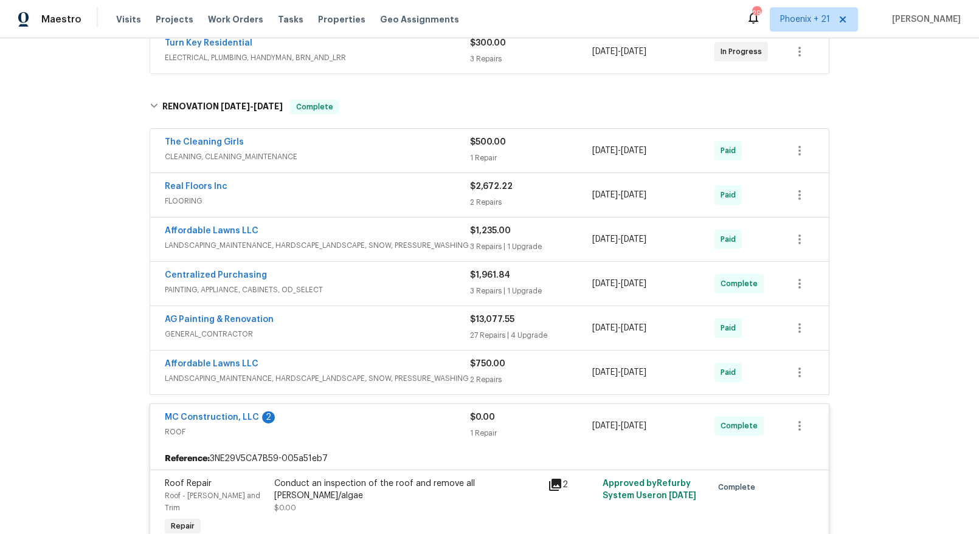
click at [316, 436] on span "ROOF" at bounding box center [317, 432] width 305 height 12
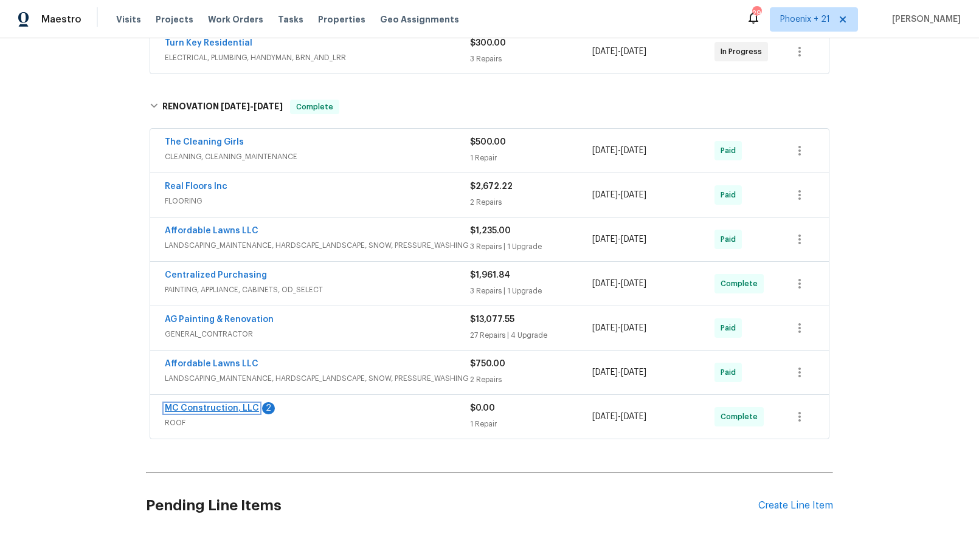
click at [218, 408] on link "MC Construction, LLC" at bounding box center [212, 408] width 94 height 9
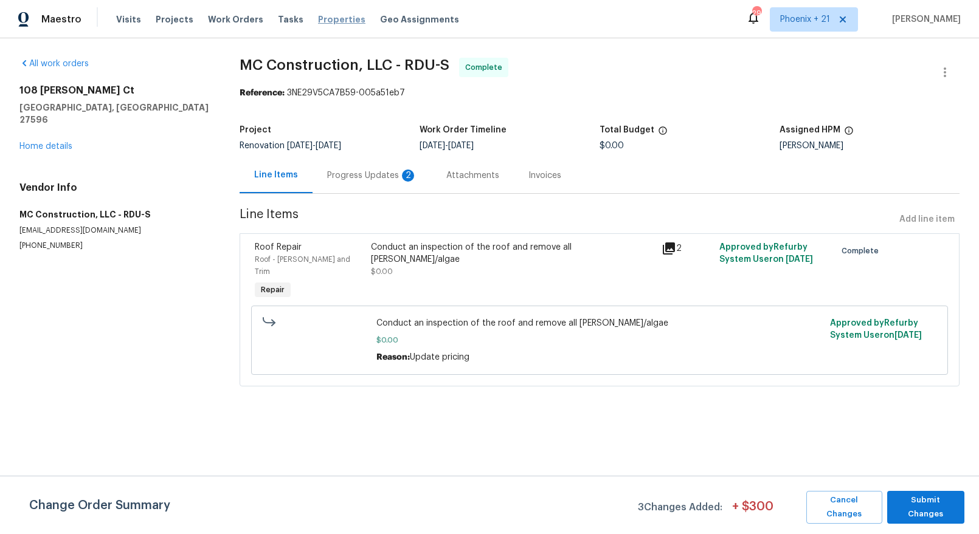
drag, startPoint x: 219, startPoint y: 15, endPoint x: 306, endPoint y: 23, distance: 86.7
click at [219, 15] on span "Work Orders" at bounding box center [235, 19] width 55 height 12
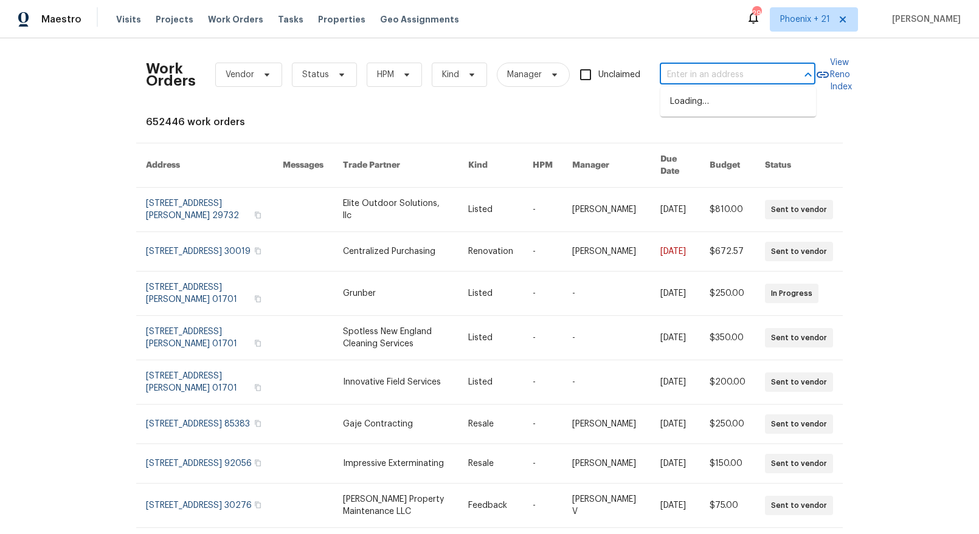
click at [720, 70] on input "text" at bounding box center [721, 75] width 122 height 19
paste input "1201 Dagmar"
type input "1201 Dagmar"
click at [713, 107] on li "1201 Dagmar Ln, Wake Forest, NC 27587" at bounding box center [738, 108] width 156 height 33
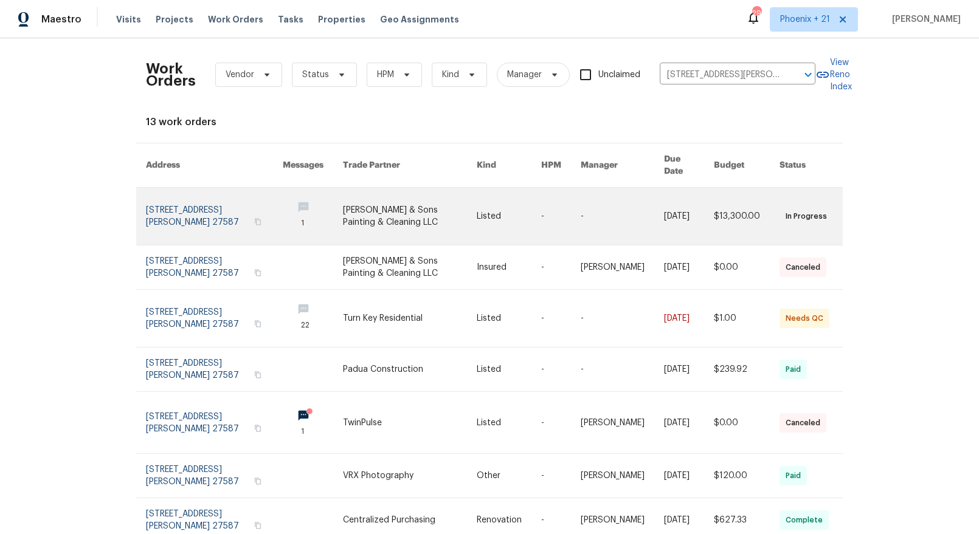
click at [404, 211] on link at bounding box center [410, 216] width 134 height 57
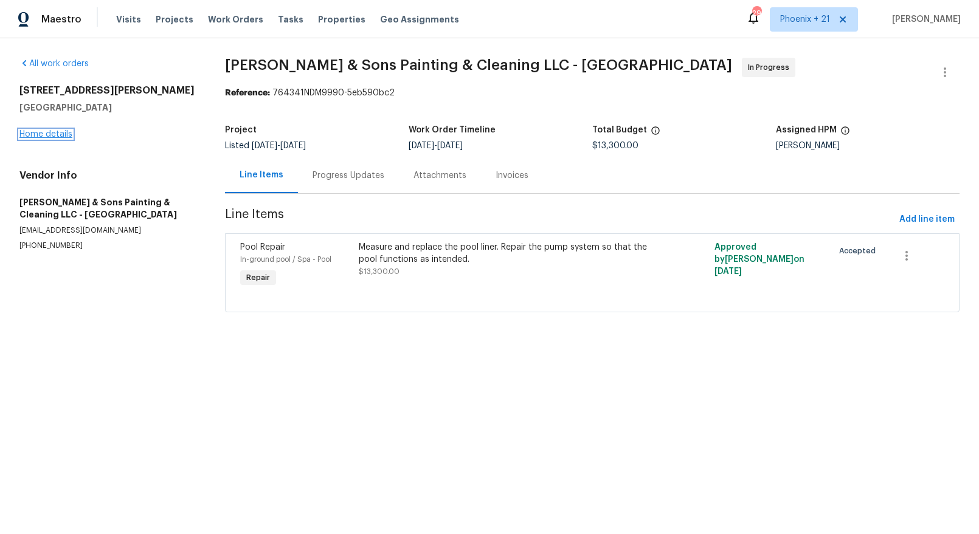
click at [59, 135] on link "Home details" at bounding box center [45, 134] width 53 height 9
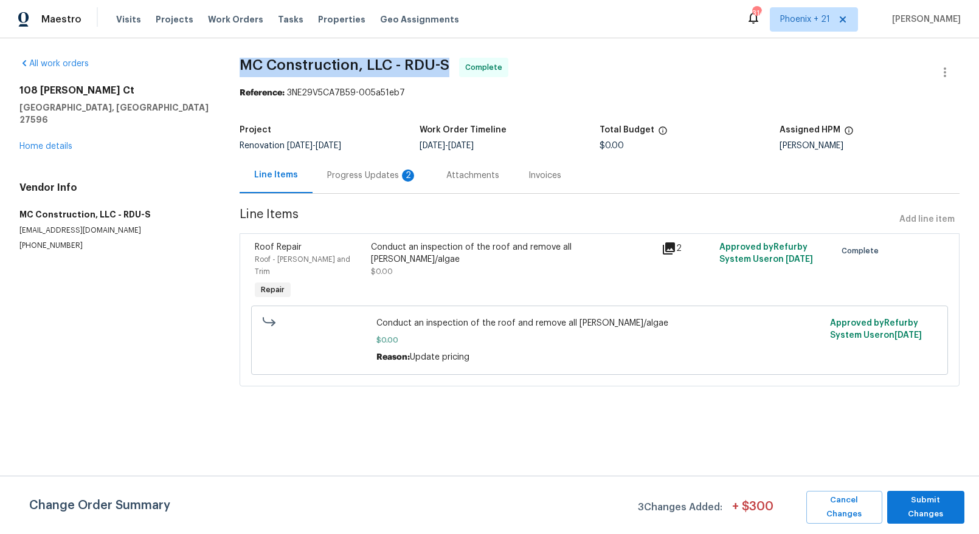
drag, startPoint x: 241, startPoint y: 67, endPoint x: 451, endPoint y: 63, distance: 210.4
click at [449, 63] on span "MC Construction, LLC - RDU-S" at bounding box center [345, 65] width 210 height 15
copy span "MC Construction, LLC - RDU-S"
click at [653, 80] on span "MC Construction, LLC - RDU-S Complete" at bounding box center [585, 72] width 691 height 29
click at [676, 63] on span "MC Construction, LLC - RDU-S Complete" at bounding box center [585, 72] width 691 height 29
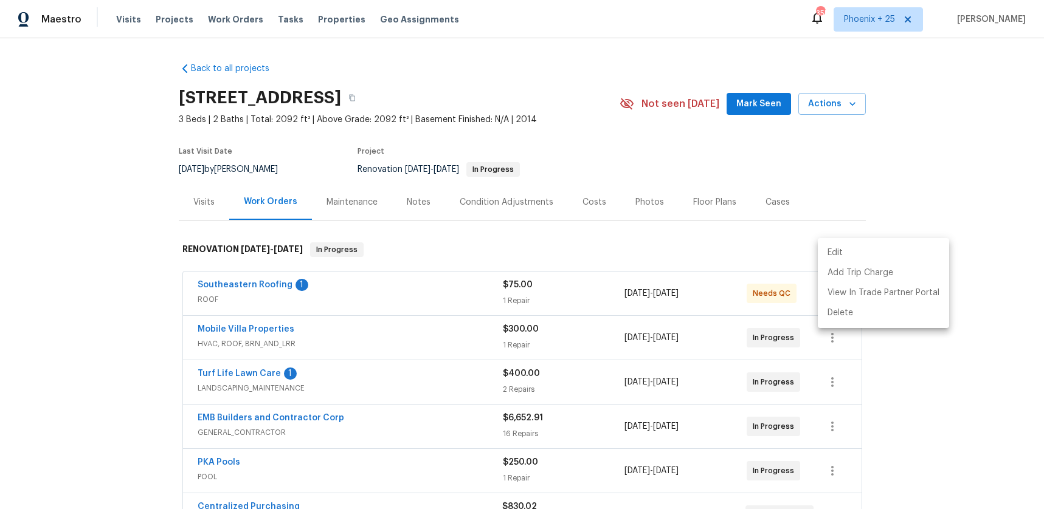
scroll to position [263, 0]
